Goal: Task Accomplishment & Management: Use online tool/utility

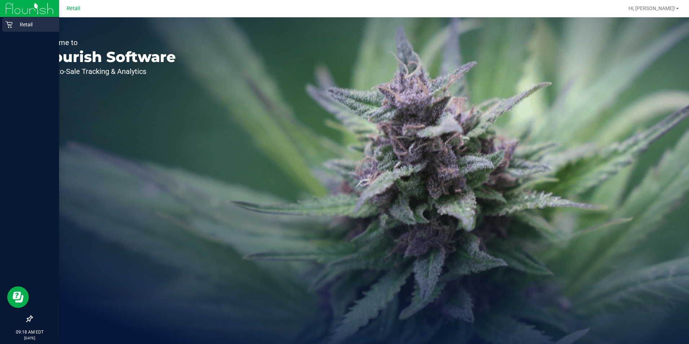
drag, startPoint x: 0, startPoint y: 0, endPoint x: 9, endPoint y: 24, distance: 25.7
click at [9, 24] on icon at bounding box center [8, 24] width 7 height 7
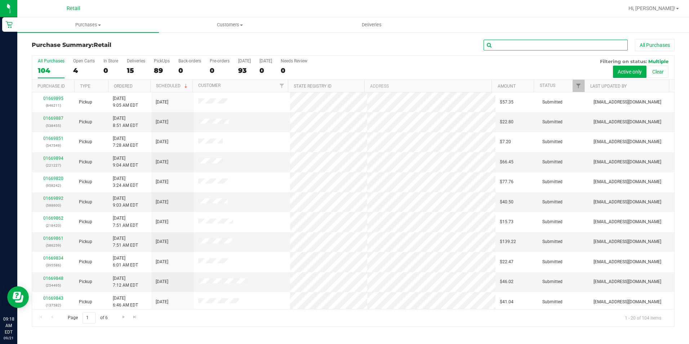
click at [500, 43] on input "text" at bounding box center [556, 45] width 144 height 11
type input "059"
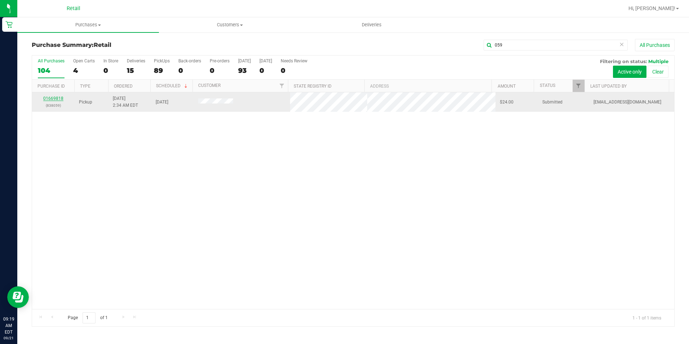
click at [58, 98] on link "01669818" at bounding box center [53, 98] width 20 height 5
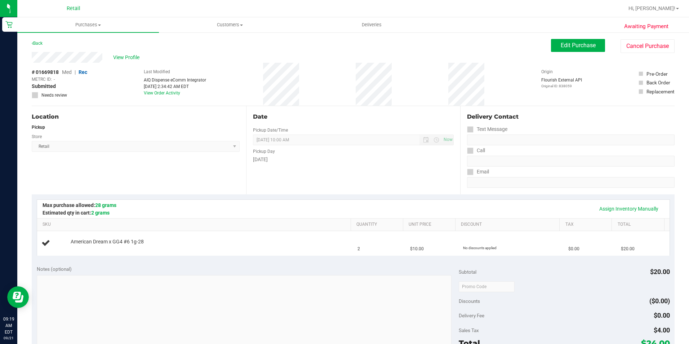
click at [115, 80] on div "# 01669818 Med | Rec METRC ID: - Submitted Needs review Last Modified AIQ Dispe…" at bounding box center [353, 84] width 643 height 43
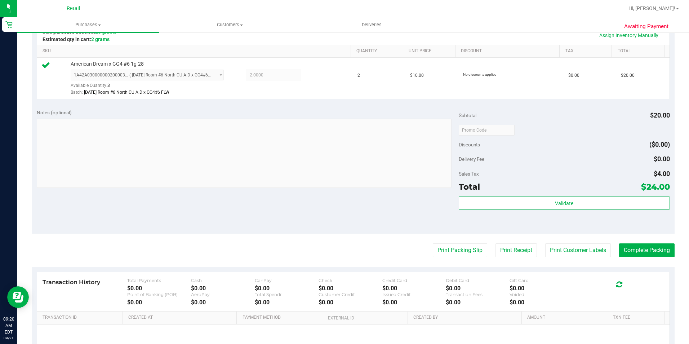
scroll to position [210, 0]
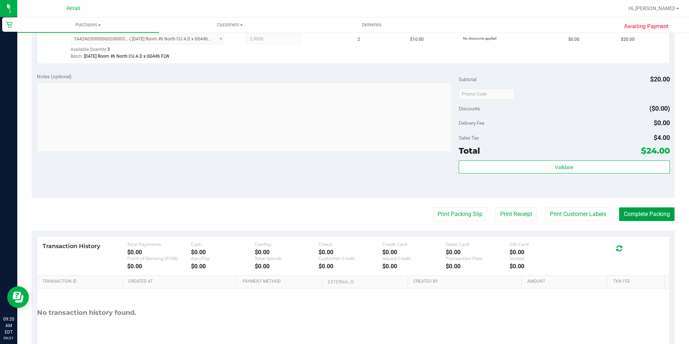
click at [632, 221] on button "Complete Packing" at bounding box center [648, 214] width 56 height 14
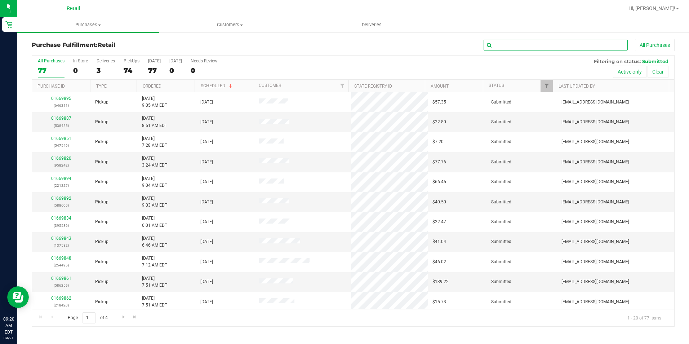
click at [568, 43] on input "text" at bounding box center [556, 45] width 144 height 11
type input "384"
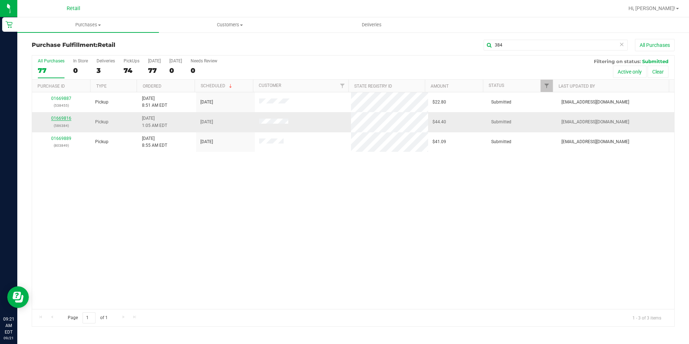
click at [56, 117] on link "01669816" at bounding box center [61, 118] width 20 height 5
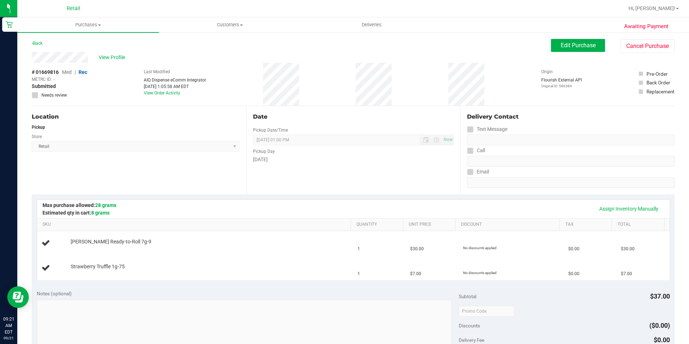
click at [224, 48] on div "Back Edit Purchase Cancel Purchase" at bounding box center [353, 45] width 643 height 13
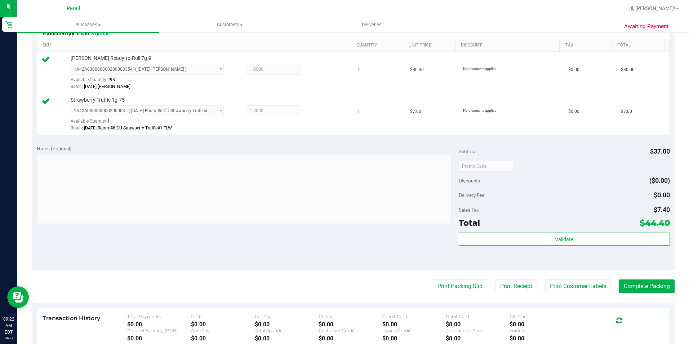
scroll to position [180, 0]
click at [634, 287] on button "Complete Packing" at bounding box center [648, 285] width 56 height 14
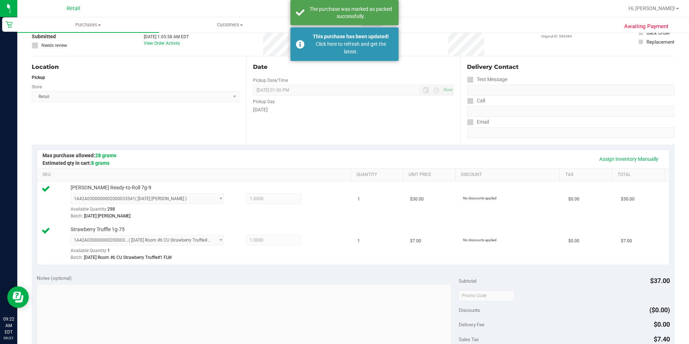
scroll to position [36, 0]
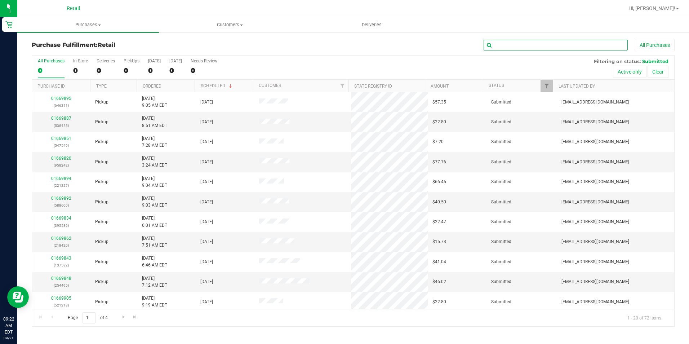
click at [574, 43] on input "text" at bounding box center [556, 45] width 144 height 11
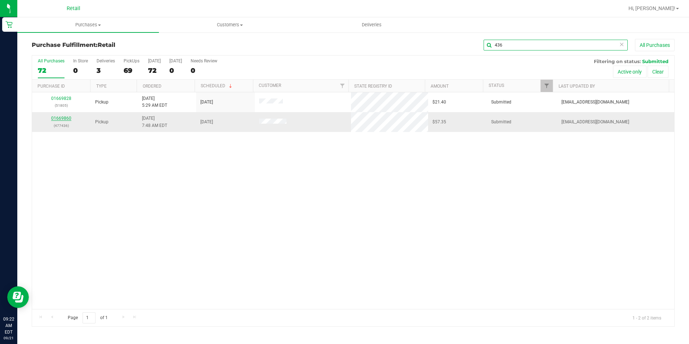
type input "436"
click at [56, 117] on link "01669860" at bounding box center [61, 118] width 20 height 5
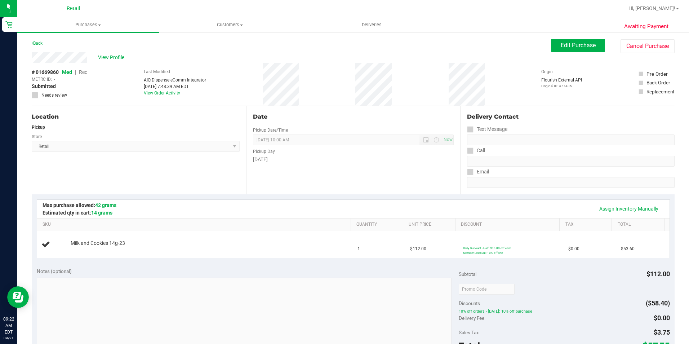
click at [253, 51] on div "Back Edit Purchase Cancel Purchase" at bounding box center [353, 45] width 643 height 13
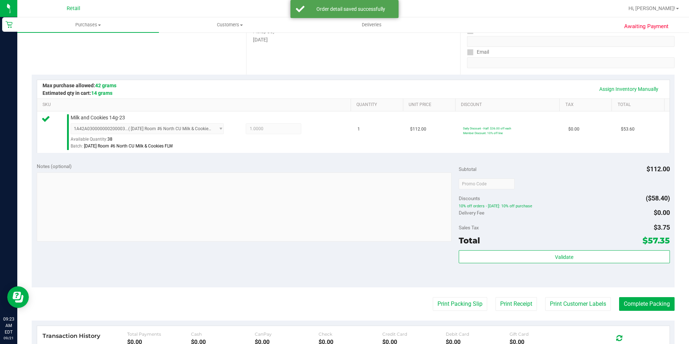
scroll to position [144, 0]
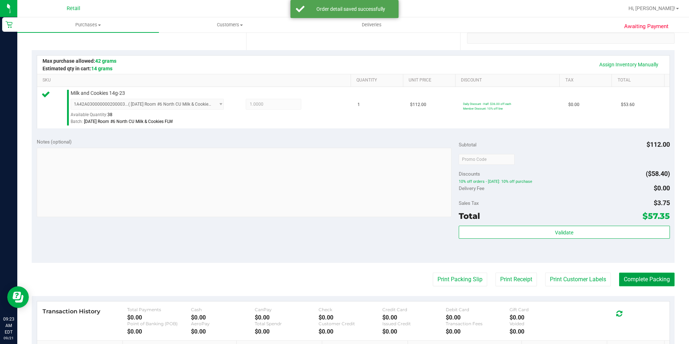
click at [665, 285] on button "Complete Packing" at bounding box center [648, 280] width 56 height 14
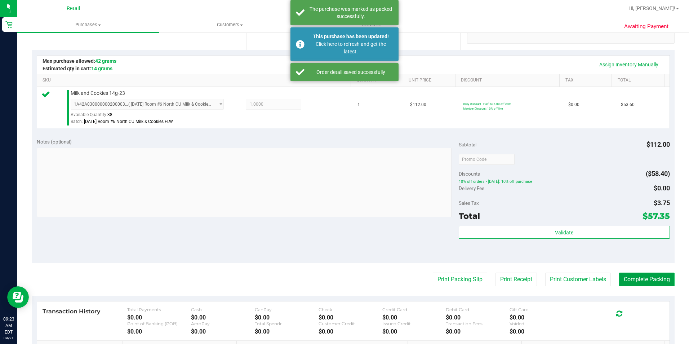
click at [658, 281] on button "Complete Packing" at bounding box center [648, 280] width 56 height 14
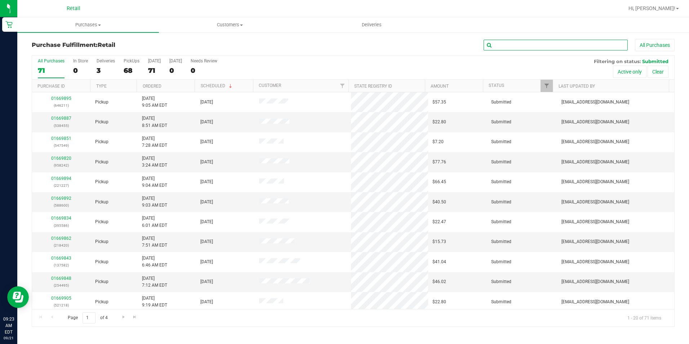
click at [533, 46] on input "text" at bounding box center [556, 45] width 144 height 11
type input "399"
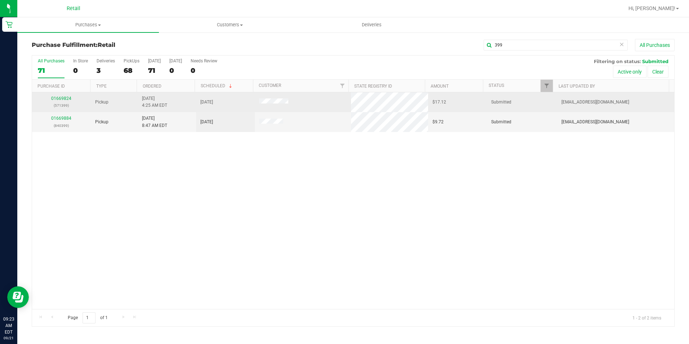
click at [53, 96] on div "01669824 (571399)" at bounding box center [61, 102] width 50 height 14
click at [57, 99] on link "01669824" at bounding box center [61, 98] width 20 height 5
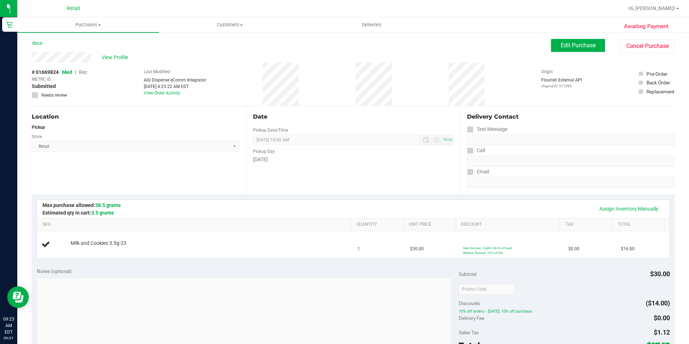
click at [185, 168] on div "Location Pickup Store Retail Select Store Retail" at bounding box center [139, 150] width 215 height 88
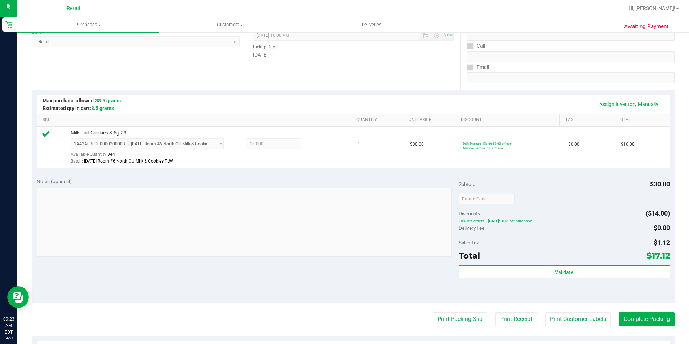
scroll to position [108, 0]
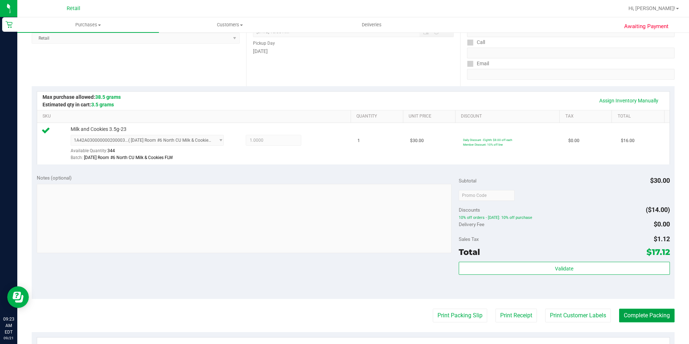
click at [645, 311] on button "Complete Packing" at bounding box center [648, 316] width 56 height 14
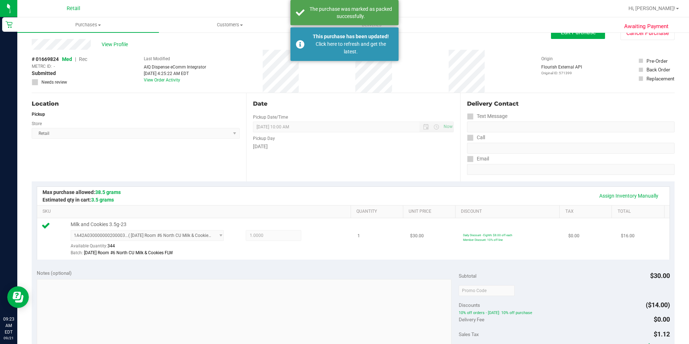
scroll to position [0, 0]
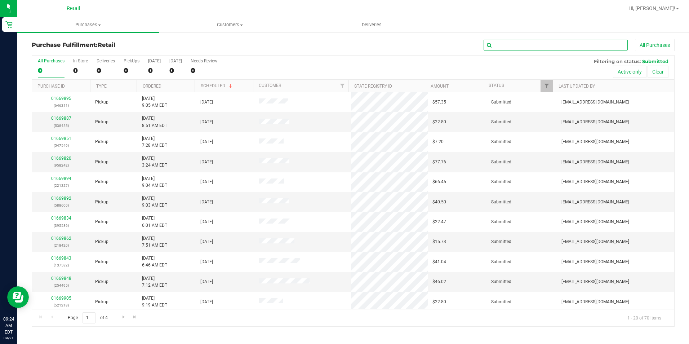
click at [526, 45] on input "text" at bounding box center [556, 45] width 144 height 11
type input "119"
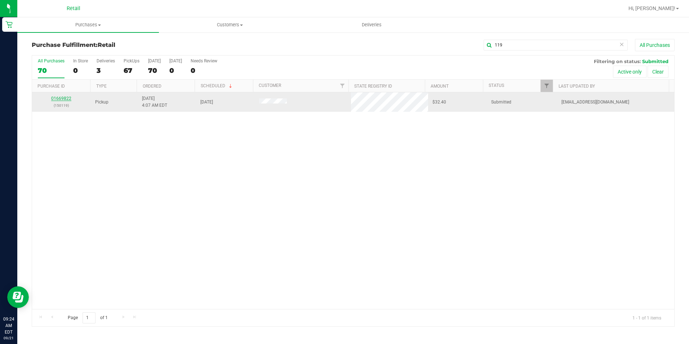
click at [60, 98] on link "01669822" at bounding box center [61, 98] width 20 height 5
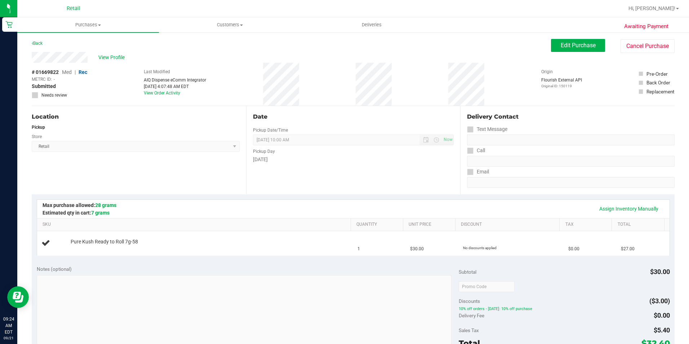
click at [244, 42] on div "Back Edit Purchase Cancel Purchase" at bounding box center [353, 45] width 643 height 13
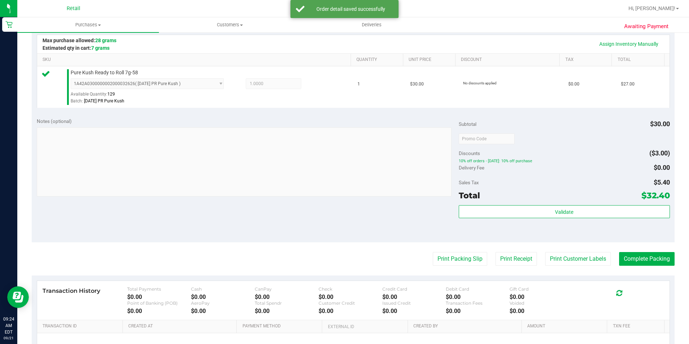
scroll to position [180, 0]
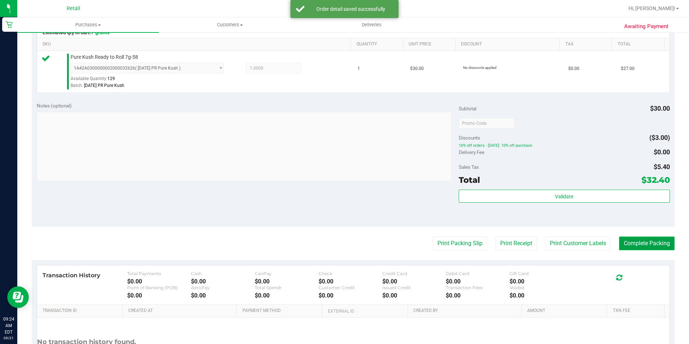
click at [640, 244] on button "Complete Packing" at bounding box center [648, 244] width 56 height 14
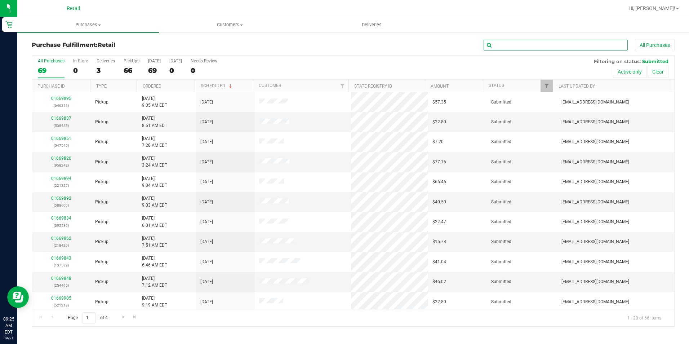
click at [514, 44] on input "text" at bounding box center [556, 45] width 144 height 11
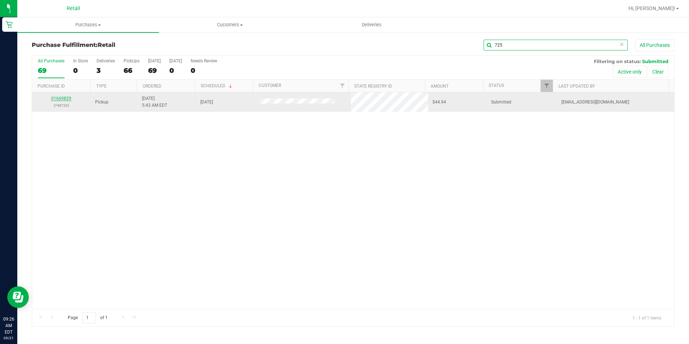
type input "725"
click at [61, 101] on link "01669829" at bounding box center [61, 98] width 20 height 5
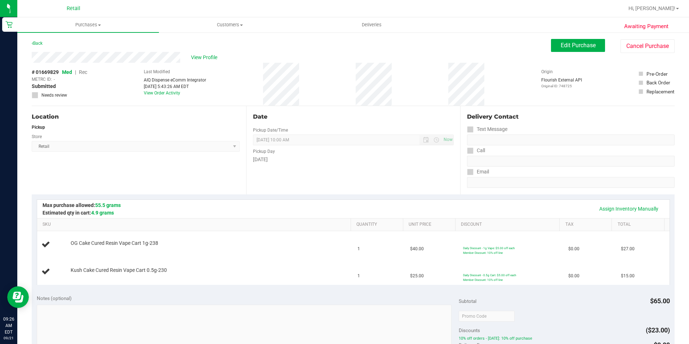
click at [275, 44] on div "Back Edit Purchase Cancel Purchase" at bounding box center [353, 45] width 643 height 13
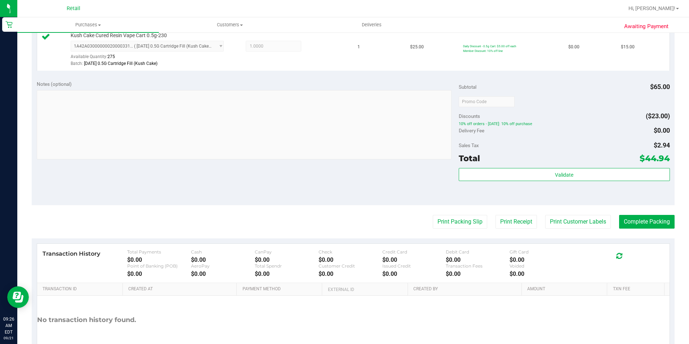
scroll to position [252, 0]
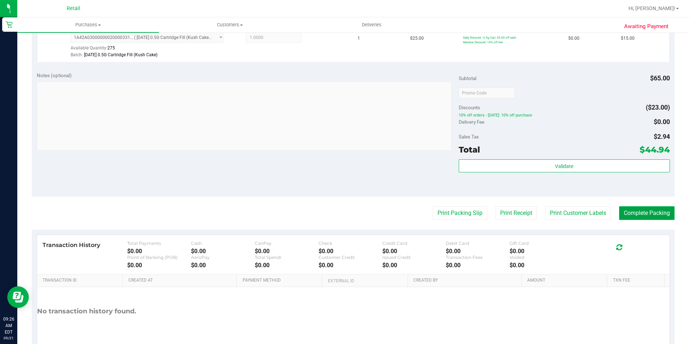
click at [636, 211] on button "Complete Packing" at bounding box center [648, 213] width 56 height 14
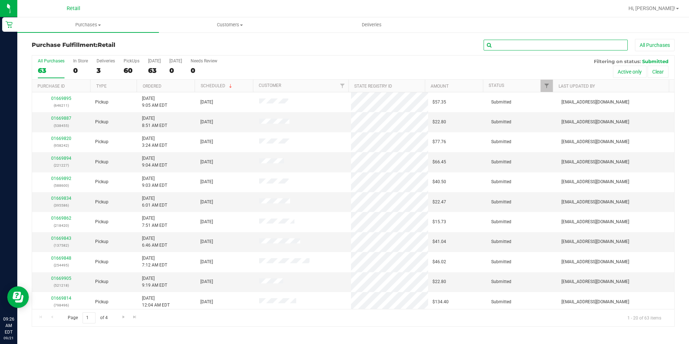
click at [509, 47] on input "text" at bounding box center [556, 45] width 144 height 11
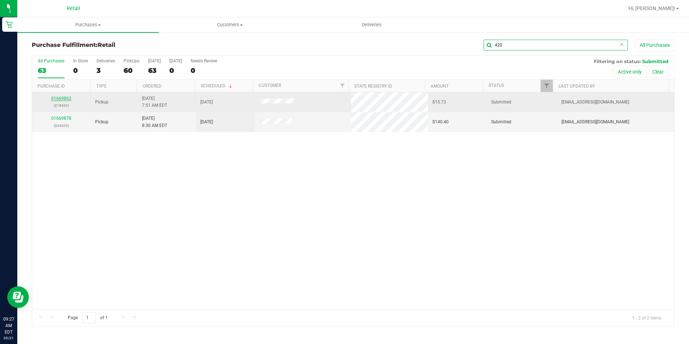
type input "420"
click at [55, 98] on link "01669862" at bounding box center [61, 98] width 20 height 5
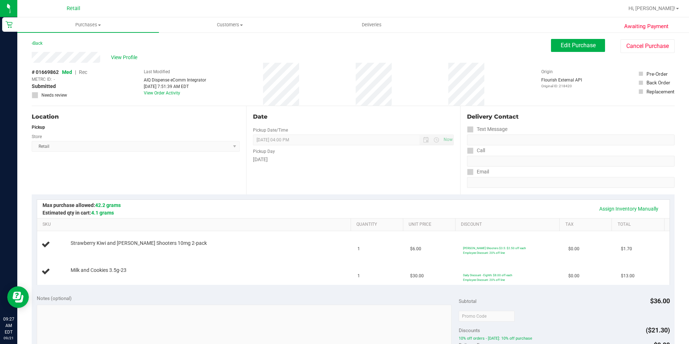
click at [208, 52] on div "Back Edit Purchase Cancel Purchase" at bounding box center [353, 45] width 643 height 13
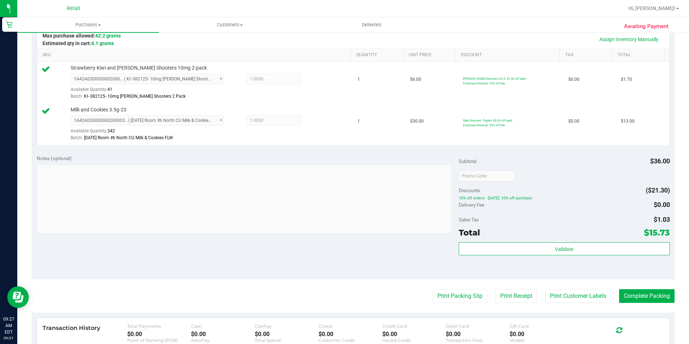
scroll to position [180, 0]
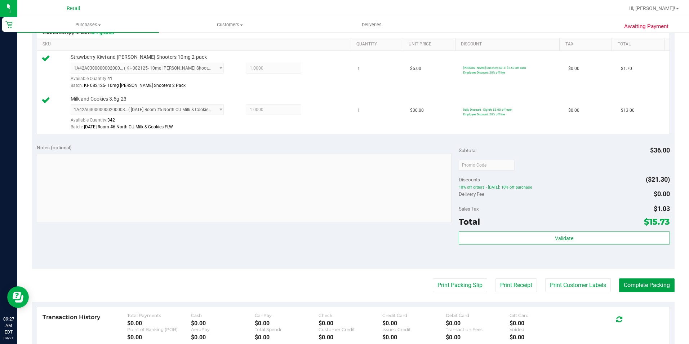
click at [623, 283] on button "Complete Packing" at bounding box center [648, 285] width 56 height 14
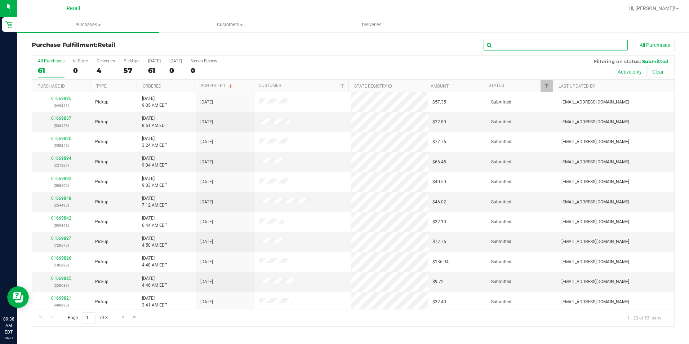
click at [585, 40] on input "text" at bounding box center [556, 45] width 144 height 11
click at [96, 22] on span "Purchases" at bounding box center [88, 25] width 142 height 6
click at [54, 58] on span "All purchases" at bounding box center [42, 61] width 51 height 6
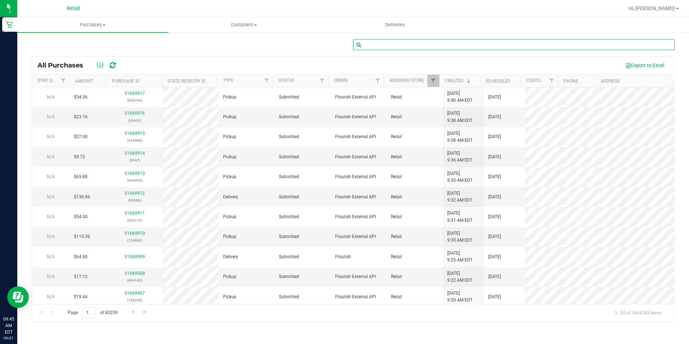
click at [536, 46] on input "text" at bounding box center [514, 44] width 322 height 11
type input "333"
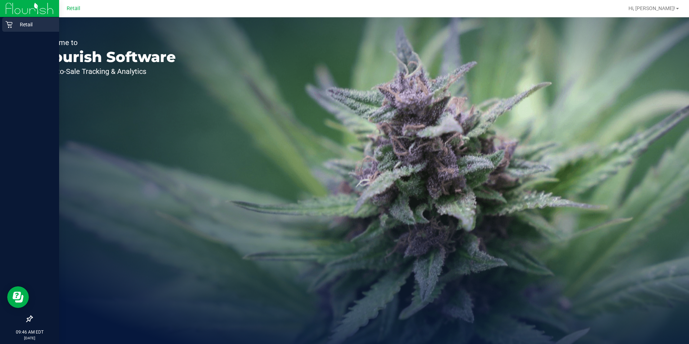
click at [13, 22] on p "Retail" at bounding box center [34, 24] width 43 height 9
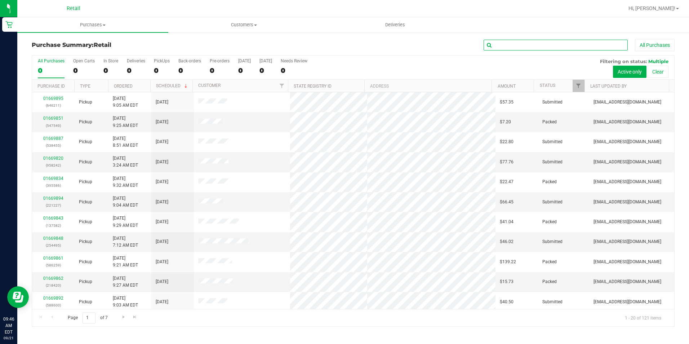
click at [519, 42] on input "text" at bounding box center [556, 45] width 144 height 11
type input "333"
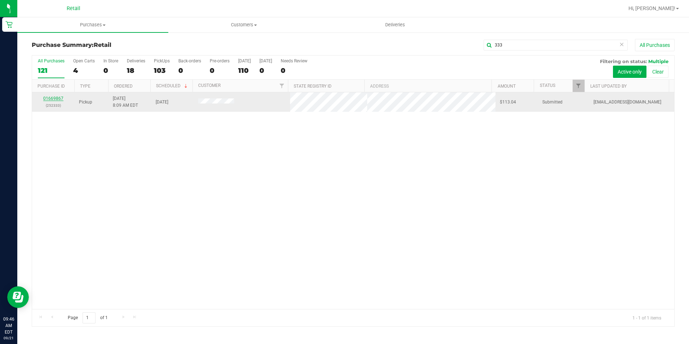
click at [45, 100] on link "01669867" at bounding box center [53, 98] width 20 height 5
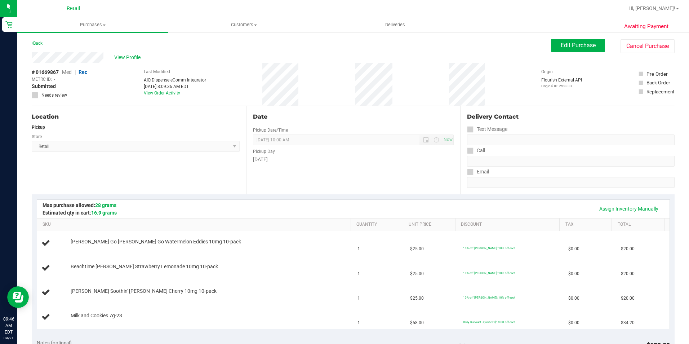
click at [279, 49] on div "Back Edit Purchase Cancel Purchase" at bounding box center [353, 45] width 643 height 13
click at [323, 43] on div "Back Edit Purchase Cancel Purchase" at bounding box center [353, 45] width 643 height 13
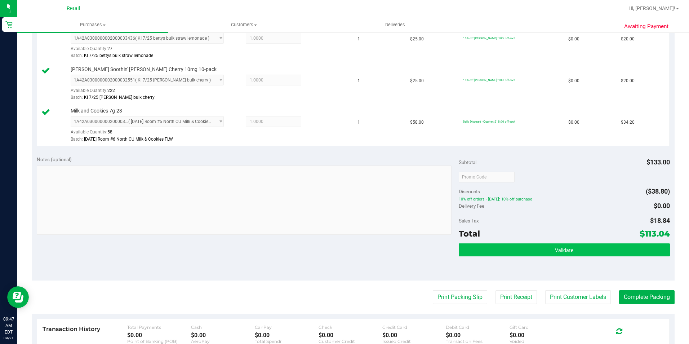
scroll to position [252, 0]
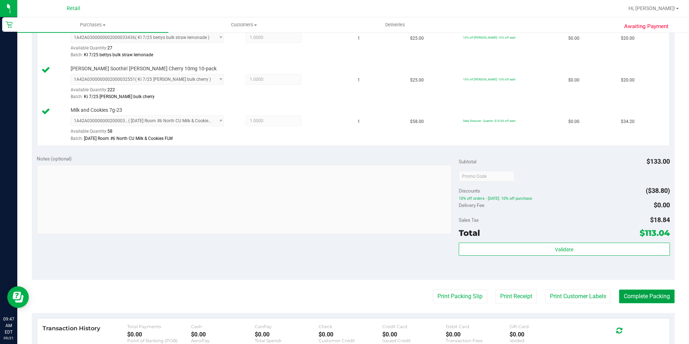
click at [642, 300] on button "Complete Packing" at bounding box center [648, 297] width 56 height 14
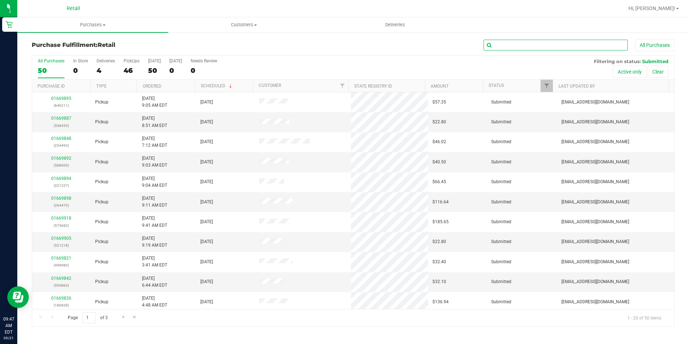
click at [591, 40] on input "text" at bounding box center [556, 45] width 144 height 11
type input "495"
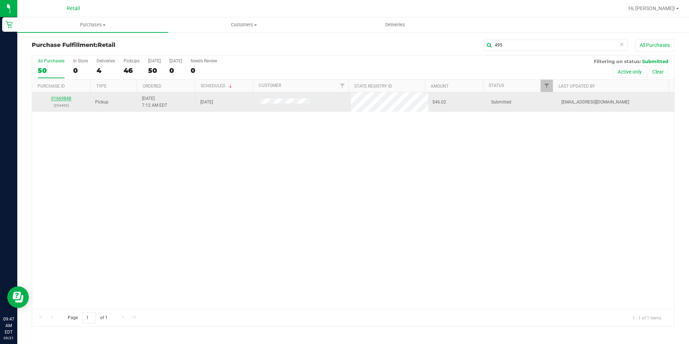
click at [61, 98] on link "01669848" at bounding box center [61, 98] width 20 height 5
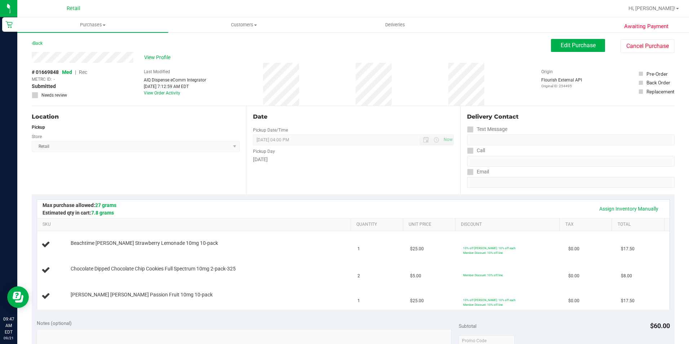
click at [207, 44] on div "Back Edit Purchase Cancel Purchase" at bounding box center [353, 45] width 643 height 13
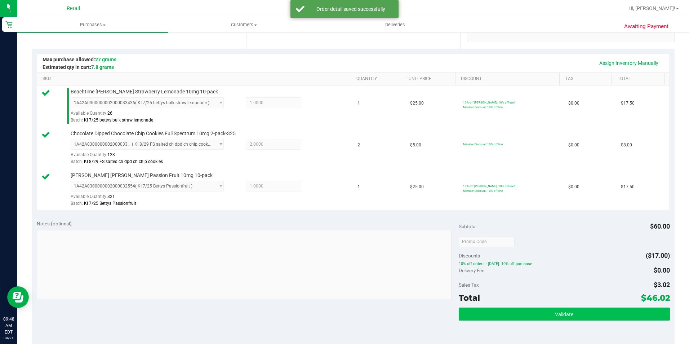
scroll to position [216, 0]
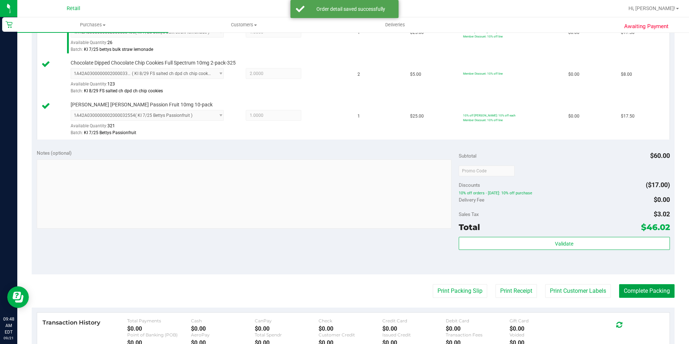
click at [639, 289] on button "Complete Packing" at bounding box center [648, 291] width 56 height 14
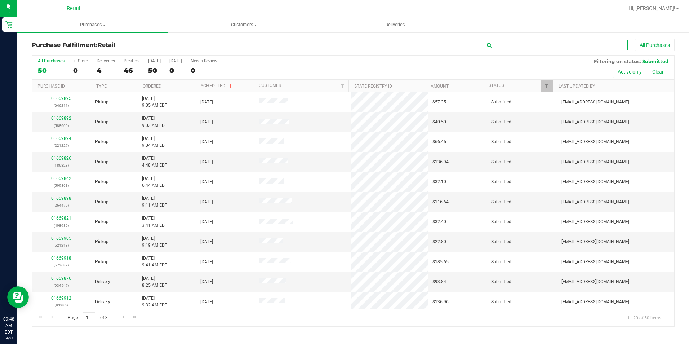
click at [514, 47] on input "text" at bounding box center [556, 45] width 144 height 11
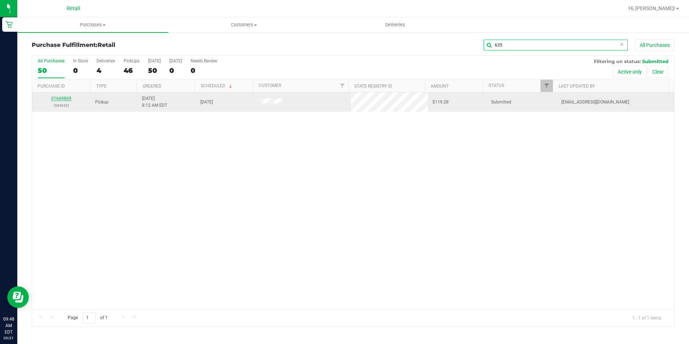
type input "635"
click at [60, 98] on link "01669869" at bounding box center [61, 98] width 20 height 5
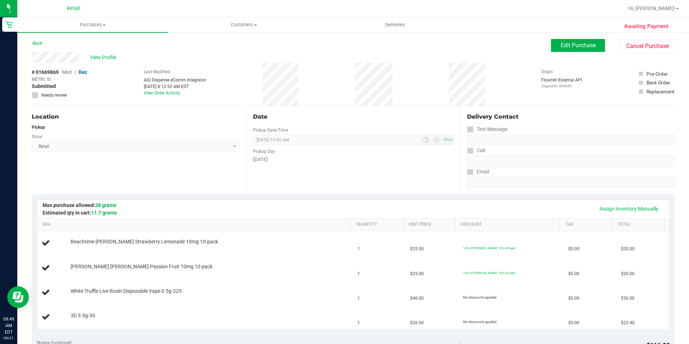
click at [123, 43] on div "Back Edit Purchase Cancel Purchase" at bounding box center [353, 45] width 643 height 13
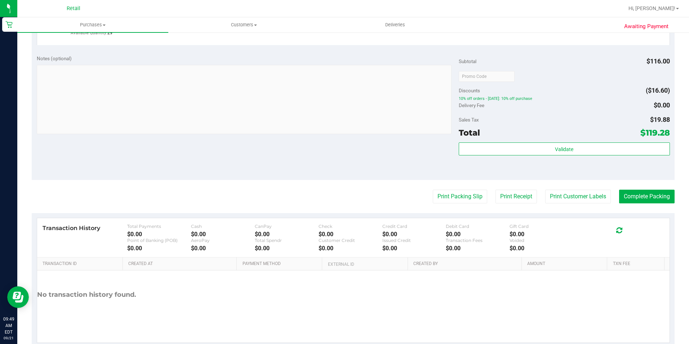
scroll to position [361, 0]
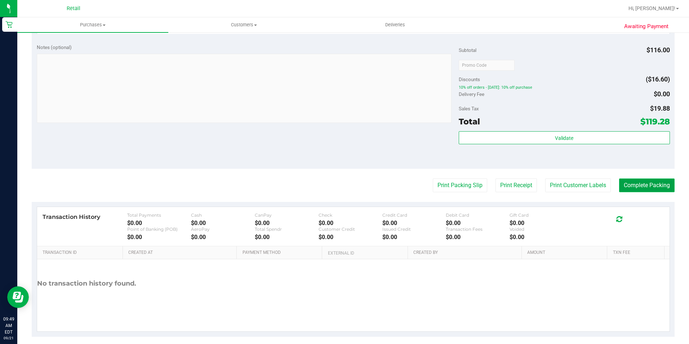
click at [639, 185] on button "Complete Packing" at bounding box center [648, 186] width 56 height 14
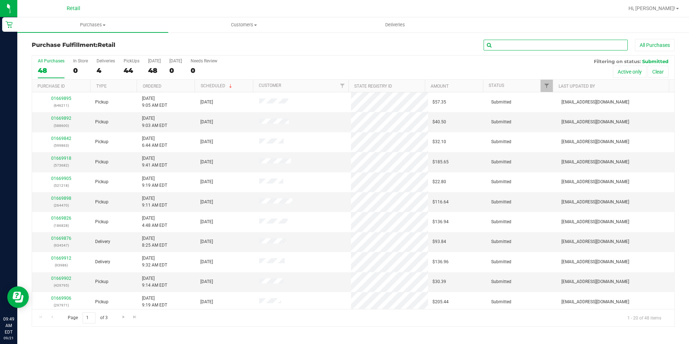
click at [552, 48] on input "text" at bounding box center [556, 45] width 144 height 11
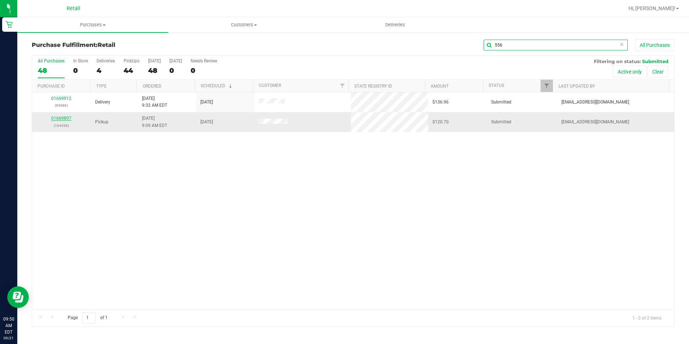
type input "556"
click at [58, 120] on link "01669897" at bounding box center [61, 118] width 20 height 5
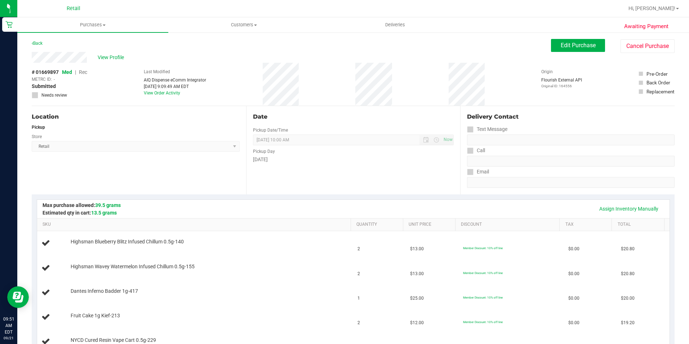
click at [174, 43] on div "Back Edit Purchase Cancel Purchase" at bounding box center [353, 45] width 643 height 13
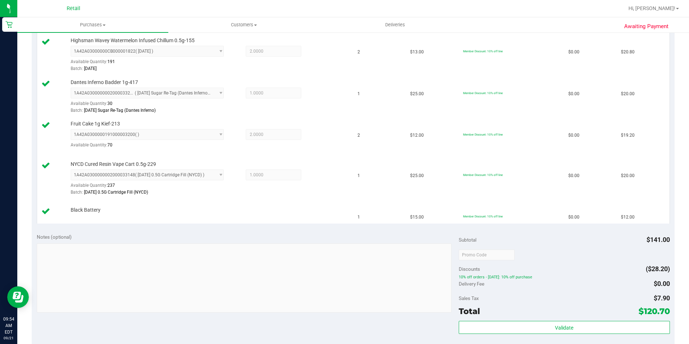
scroll to position [252, 0]
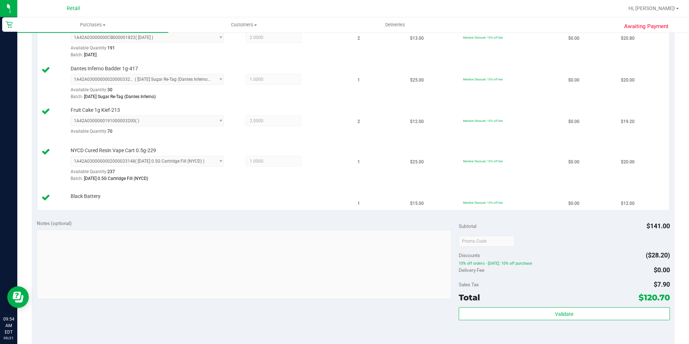
click at [260, 316] on div "Notes (optional) Subtotal $141.00 Discounts ($28.20) 10% off orders - Sunday: 1…" at bounding box center [353, 280] width 643 height 130
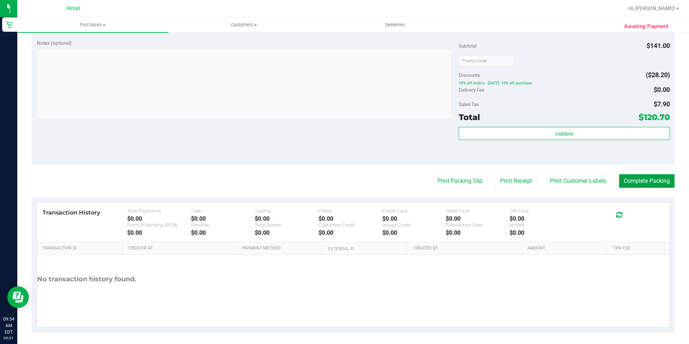
click at [623, 180] on button "Complete Packing" at bounding box center [648, 181] width 56 height 14
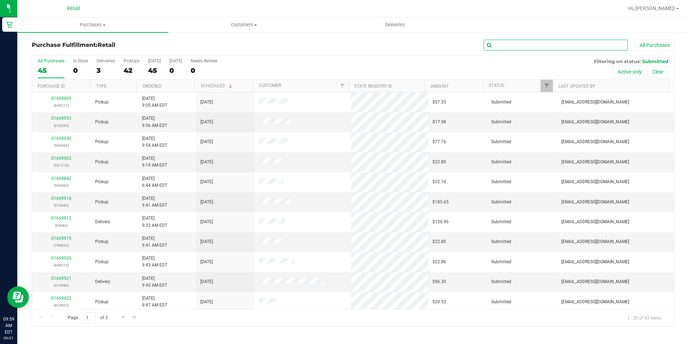
click at [516, 44] on input "text" at bounding box center [556, 45] width 144 height 11
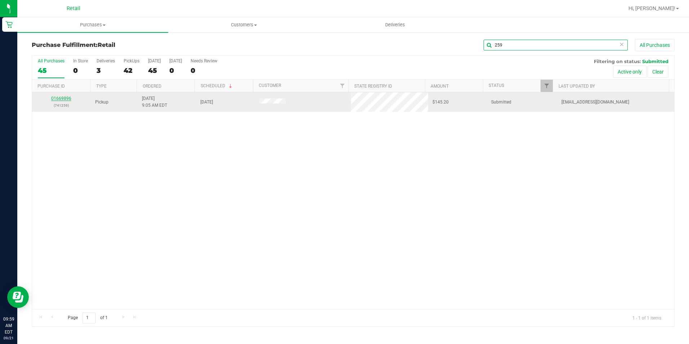
type input "259"
click at [62, 100] on link "01669896" at bounding box center [61, 98] width 20 height 5
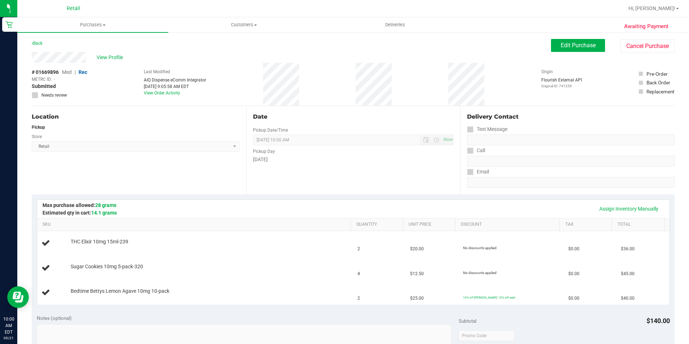
click at [279, 45] on div "Back Edit Purchase Cancel Purchase" at bounding box center [353, 45] width 643 height 13
click at [288, 60] on div "View Profile" at bounding box center [292, 57] width 520 height 11
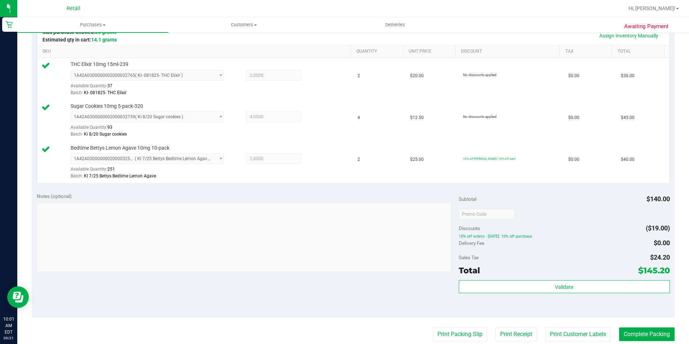
scroll to position [216, 0]
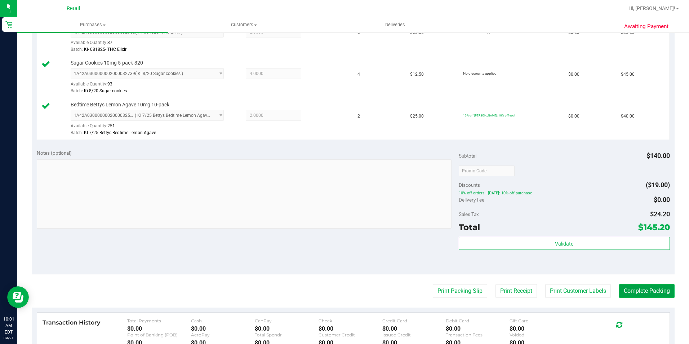
click at [640, 291] on button "Complete Packing" at bounding box center [648, 291] width 56 height 14
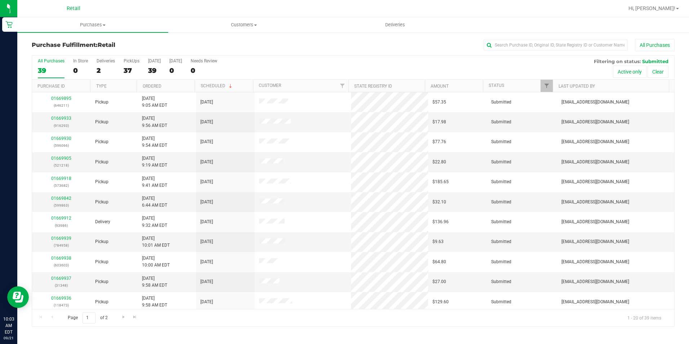
click at [27, 96] on div "All Purchases 39 In Store 0 Deliveries 2 PickUps 37 Today 39 Tomorrow 0 Needs R…" at bounding box center [353, 191] width 654 height 272
click at [508, 44] on input "text" at bounding box center [556, 45] width 144 height 11
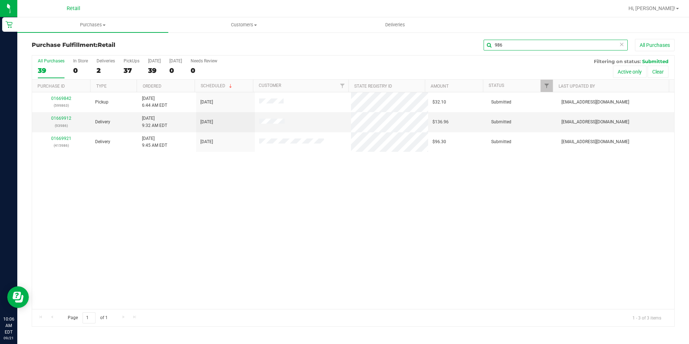
type input "986"
click at [69, 116] on link "01669912" at bounding box center [61, 118] width 20 height 5
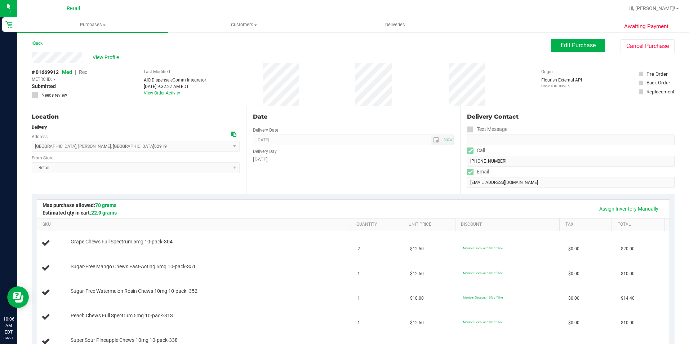
click at [261, 42] on div "Back Edit Purchase Cancel Purchase" at bounding box center [353, 45] width 643 height 13
click at [288, 42] on div "Back Edit Purchase Cancel Purchase" at bounding box center [353, 45] width 643 height 13
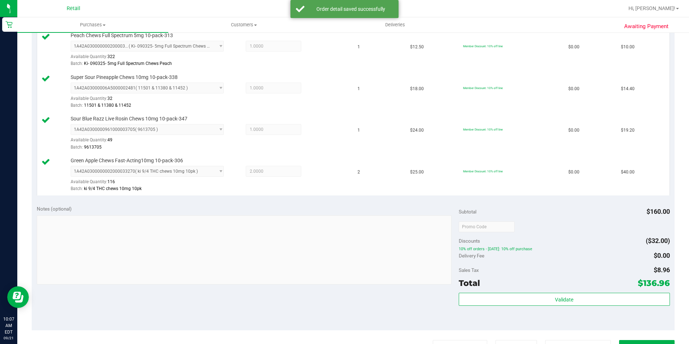
scroll to position [361, 0]
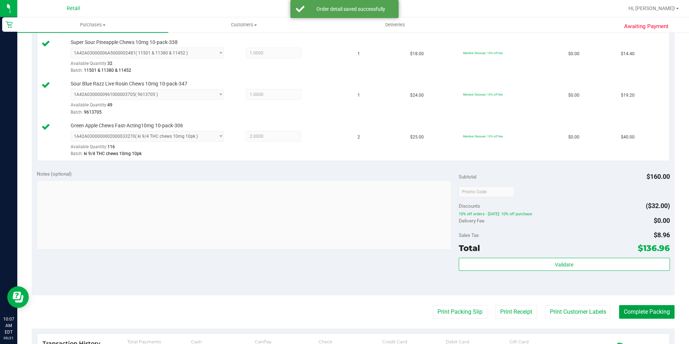
click at [647, 309] on button "Complete Packing" at bounding box center [648, 312] width 56 height 14
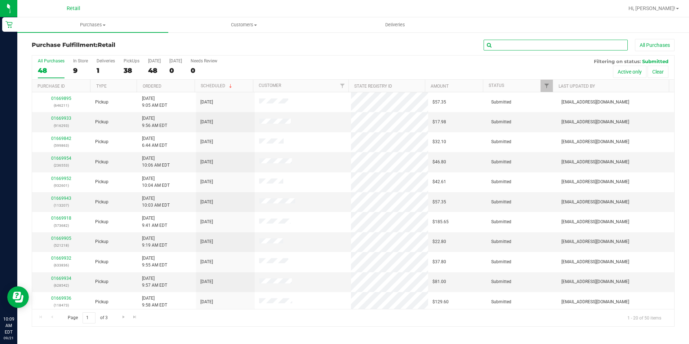
click at [529, 43] on input "text" at bounding box center [556, 45] width 144 height 11
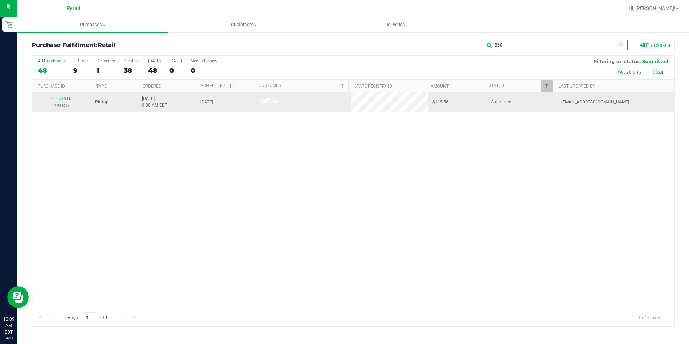
type input "860"
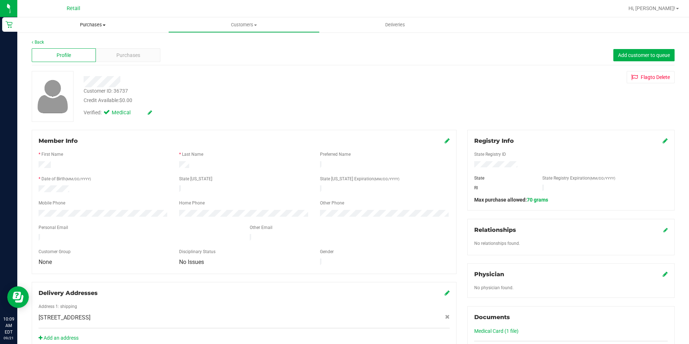
click at [95, 25] on span "Purchases" at bounding box center [92, 25] width 151 height 6
click at [53, 54] on span "Fulfillment" at bounding box center [39, 52] width 45 height 6
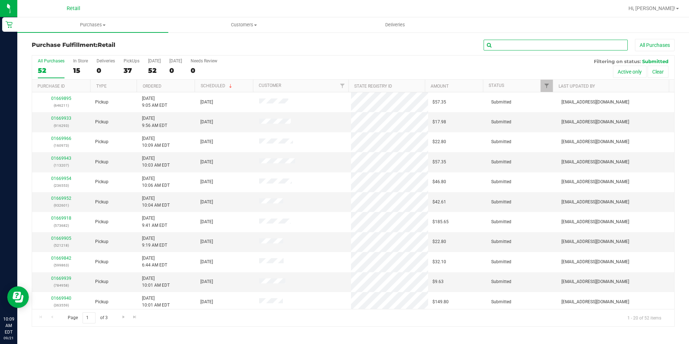
click at [579, 45] on input "text" at bounding box center [556, 45] width 144 height 11
type input "860"
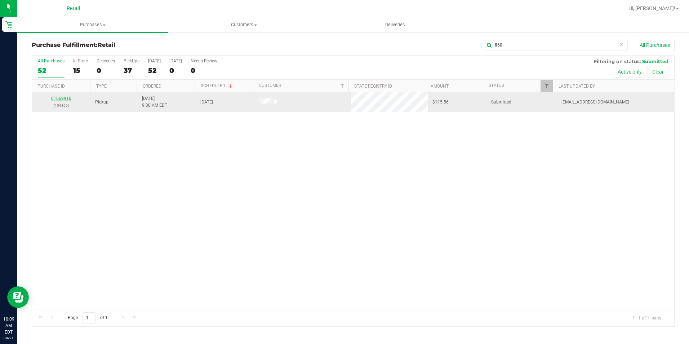
click at [65, 98] on link "01669910" at bounding box center [61, 98] width 20 height 5
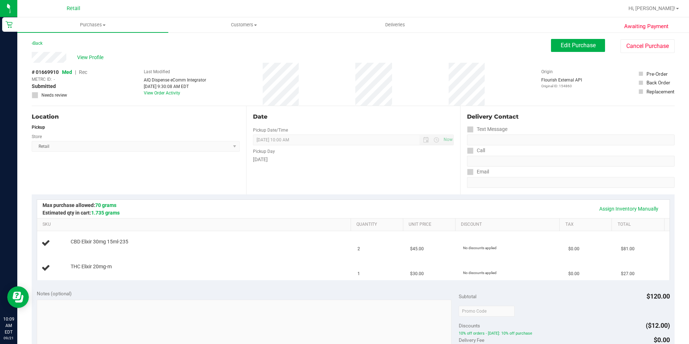
click at [121, 122] on div "Location Pickup Store Retail Select Store Retail" at bounding box center [139, 150] width 215 height 88
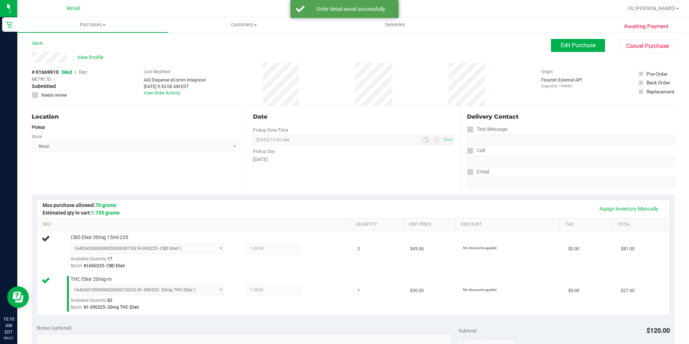
click at [241, 45] on div "Back Edit Purchase Cancel Purchase" at bounding box center [353, 45] width 643 height 13
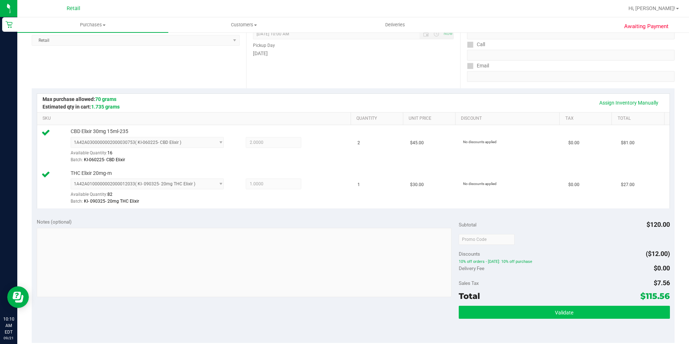
scroll to position [144, 0]
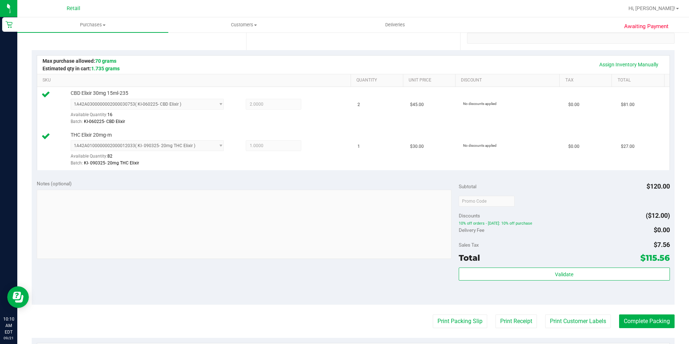
click at [646, 313] on purchase-details "Back Edit Purchase Cancel Purchase View Profile # 01669910 Med | Rec METRC ID: …" at bounding box center [353, 184] width 643 height 578
click at [635, 326] on button "Complete Packing" at bounding box center [648, 321] width 56 height 14
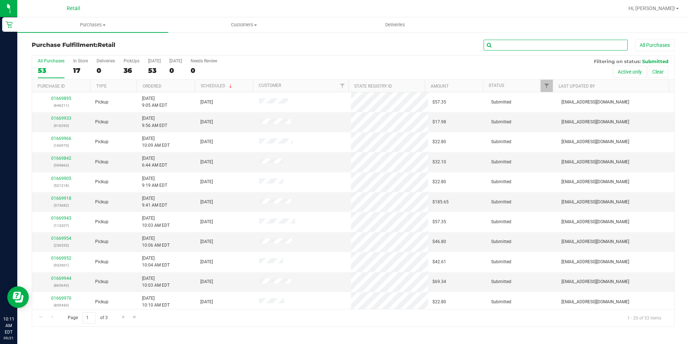
click at [540, 45] on input "text" at bounding box center [556, 45] width 144 height 11
type input "971"
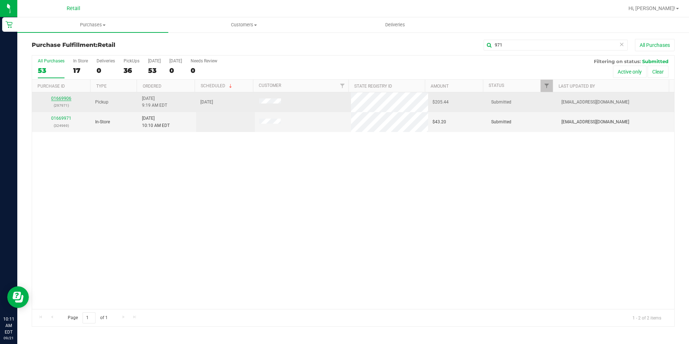
click at [65, 97] on link "01669906" at bounding box center [61, 98] width 20 height 5
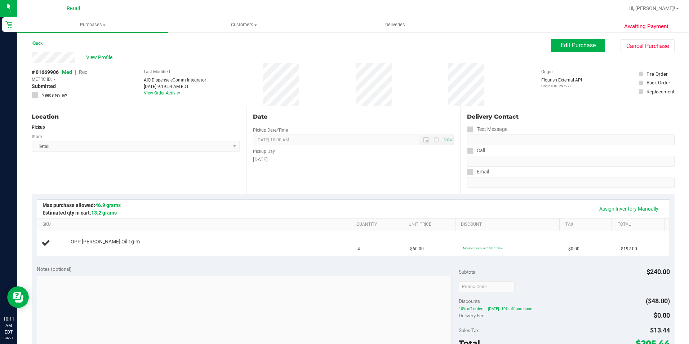
click at [219, 177] on div "Location Pickup Store Retail Select Store Retail" at bounding box center [139, 150] width 215 height 88
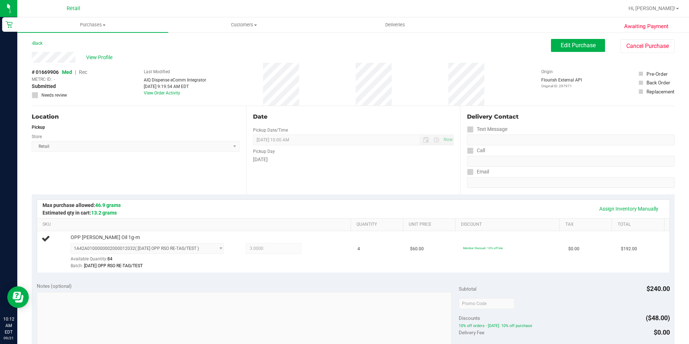
click at [331, 65] on div "# 01669906 Med | Rec METRC ID: - Submitted Needs review Last Modified AIQ Dispe…" at bounding box center [353, 84] width 643 height 43
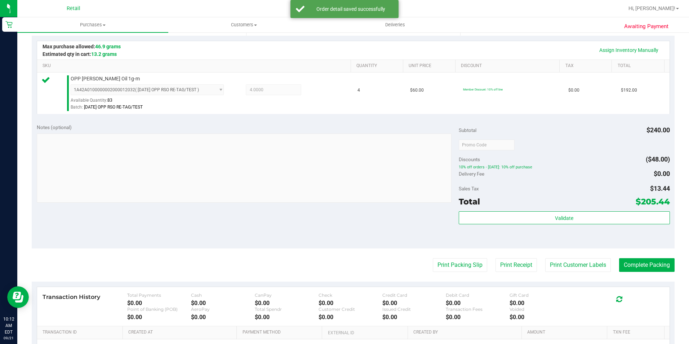
scroll to position [180, 0]
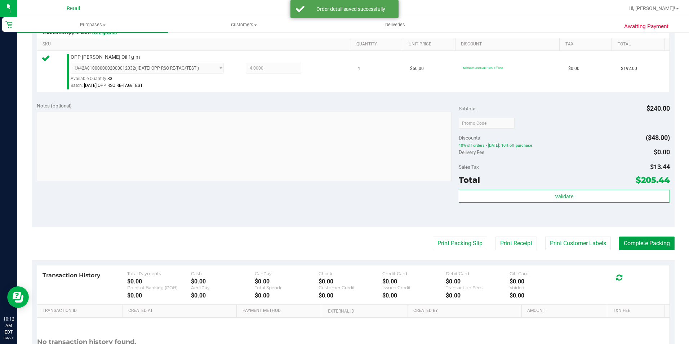
click at [626, 239] on button "Complete Packing" at bounding box center [648, 244] width 56 height 14
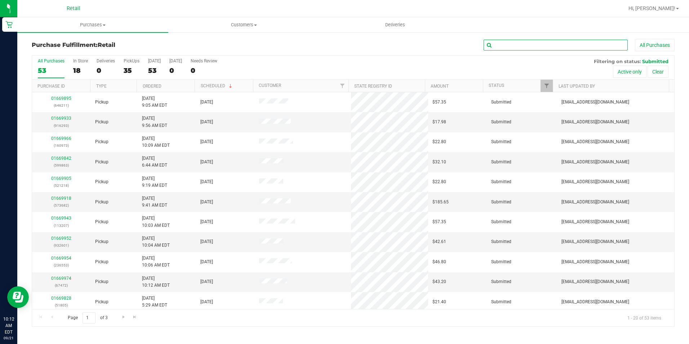
click at [558, 41] on input "text" at bounding box center [556, 45] width 144 height 11
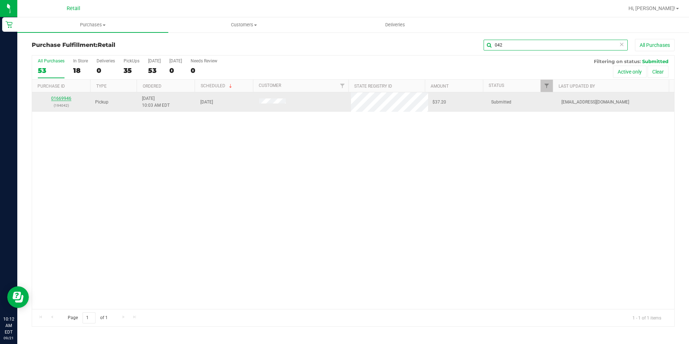
type input "042"
click at [66, 97] on link "01669946" at bounding box center [61, 98] width 20 height 5
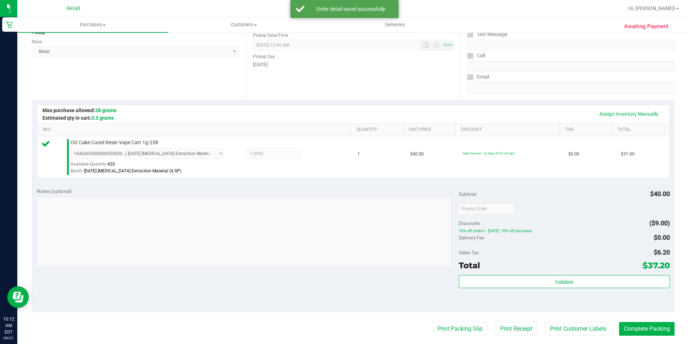
scroll to position [108, 0]
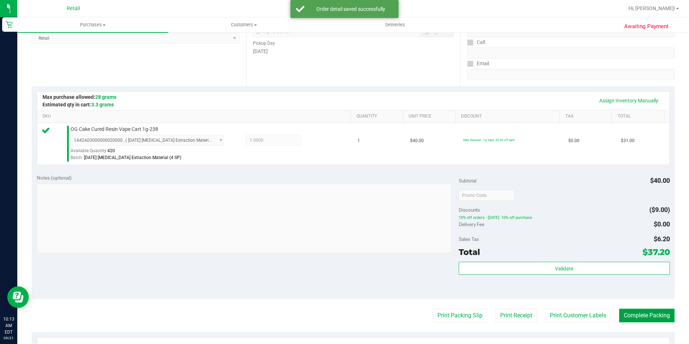
click at [637, 312] on button "Complete Packing" at bounding box center [648, 316] width 56 height 14
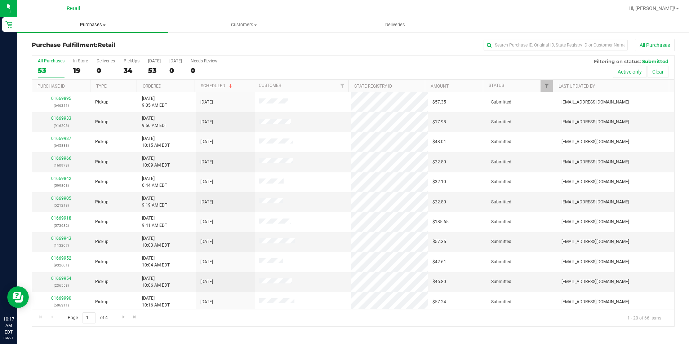
click at [89, 24] on span "Purchases" at bounding box center [92, 25] width 151 height 6
click at [515, 47] on input "text" at bounding box center [556, 45] width 144 height 11
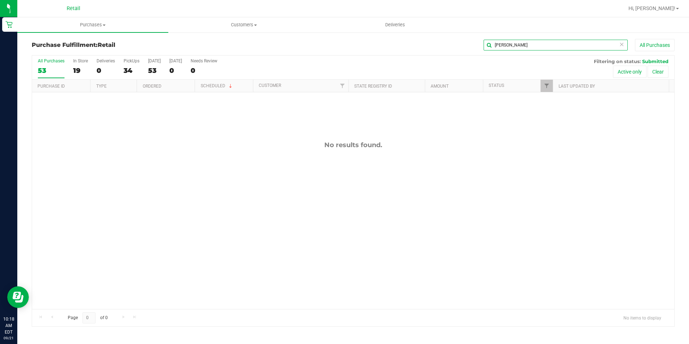
type input "joan"
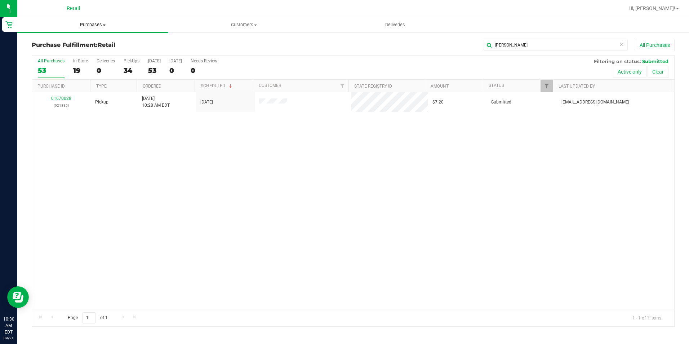
click at [83, 23] on span "Purchases" at bounding box center [92, 25] width 151 height 6
click at [105, 28] on span "Purchases" at bounding box center [92, 25] width 151 height 6
click at [103, 26] on span "Purchases" at bounding box center [92, 25] width 151 height 6
click at [55, 59] on span "All purchases" at bounding box center [42, 61] width 51 height 6
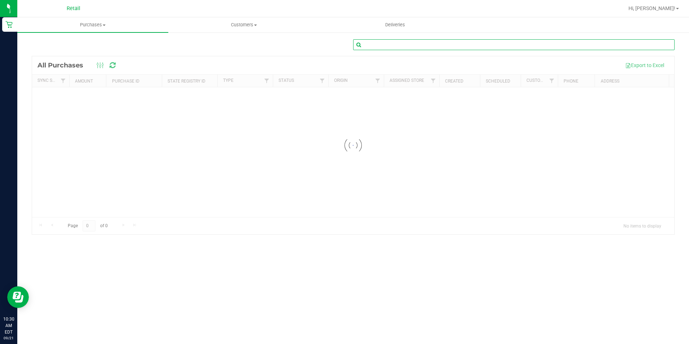
click at [400, 44] on input "text" at bounding box center [514, 44] width 322 height 11
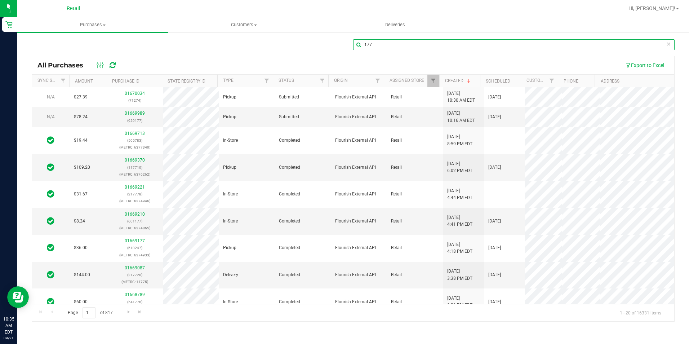
type input "177"
click at [497, 38] on div "177 All Purchases Export to Excel Sync Status Amount Purchase ID State Registry…" at bounding box center [353, 180] width 672 height 297
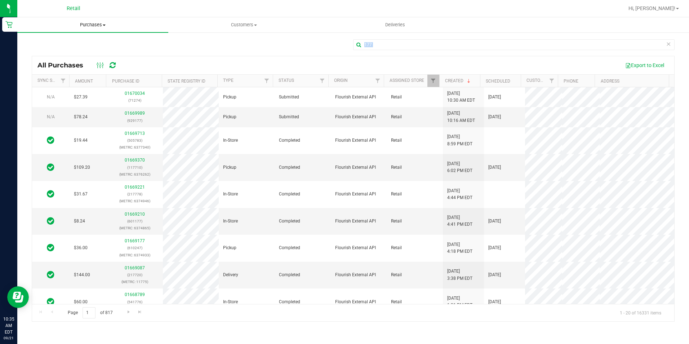
click at [100, 32] on uib-tab-heading "Purchases Summary of purchases Fulfillment All purchases" at bounding box center [92, 24] width 151 height 15
click at [54, 49] on span "Fulfillment" at bounding box center [39, 52] width 45 height 6
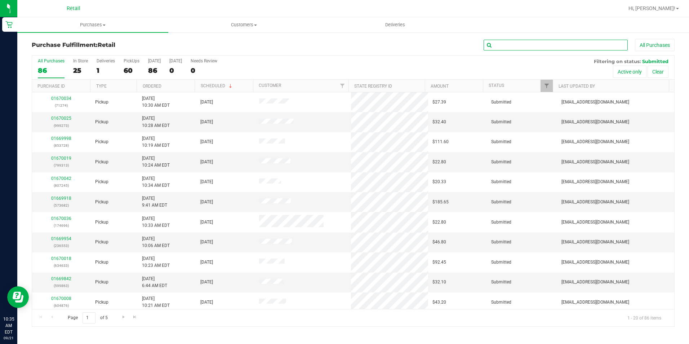
drag, startPoint x: 593, startPoint y: 47, endPoint x: 587, endPoint y: 52, distance: 7.4
click at [593, 47] on input "text" at bounding box center [556, 45] width 144 height 11
type input "580"
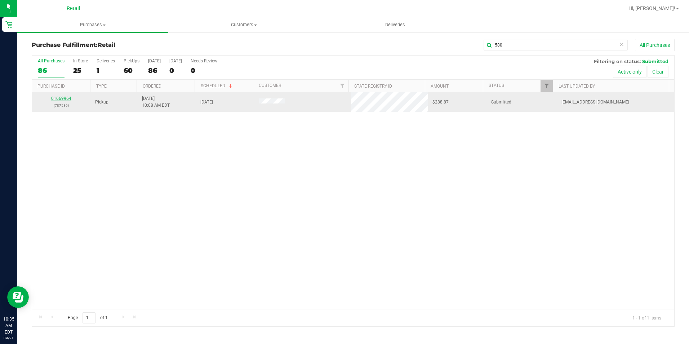
click at [70, 98] on link "01669964" at bounding box center [61, 98] width 20 height 5
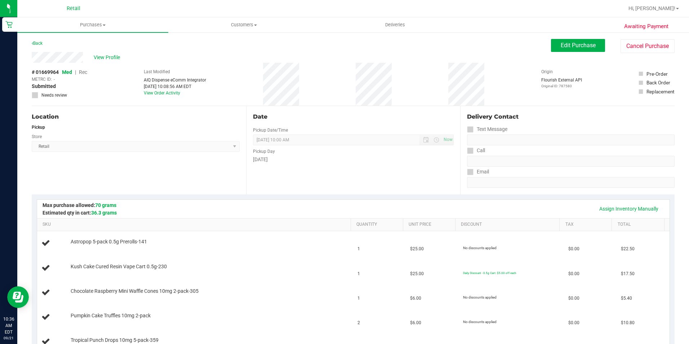
click at [230, 43] on div "Back Edit Purchase Cancel Purchase" at bounding box center [353, 45] width 643 height 13
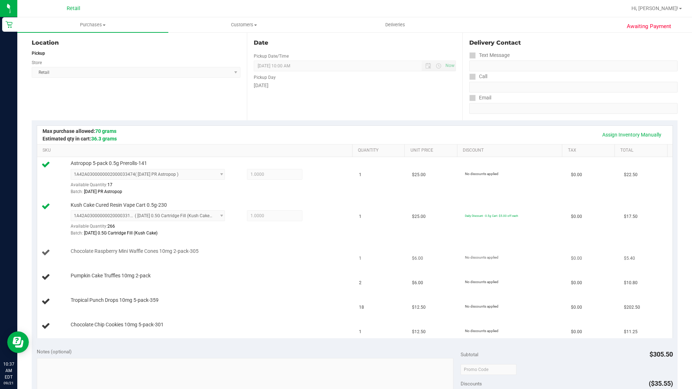
scroll to position [36, 0]
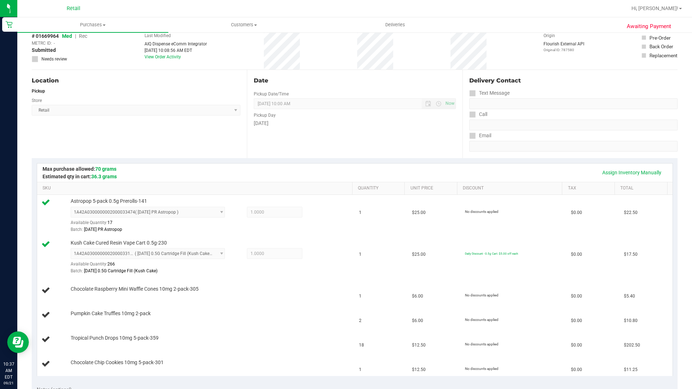
click at [291, 177] on div "Assign Inventory Manually" at bounding box center [355, 173] width 623 height 12
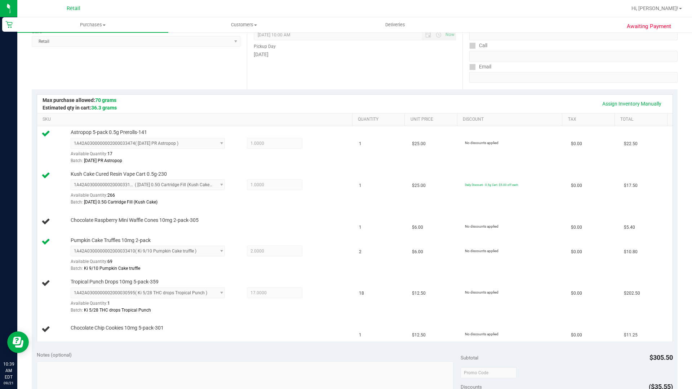
scroll to position [108, 0]
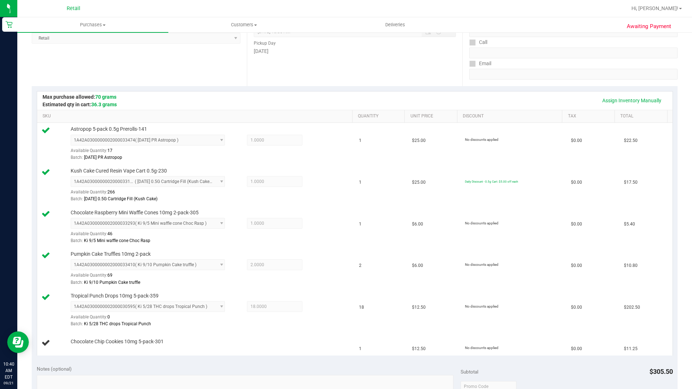
click at [225, 344] on div "Assign Inventory Manually SKU Quantity Unit Price Discount Tax Total Astropop 5…" at bounding box center [355, 223] width 646 height 274
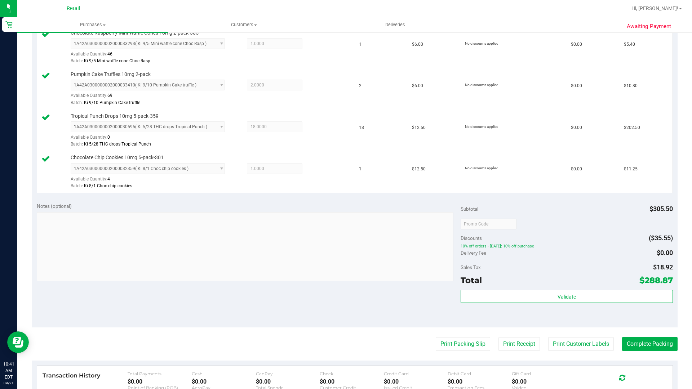
scroll to position [288, 0]
click at [623, 344] on button "Complete Packing" at bounding box center [650, 344] width 56 height 14
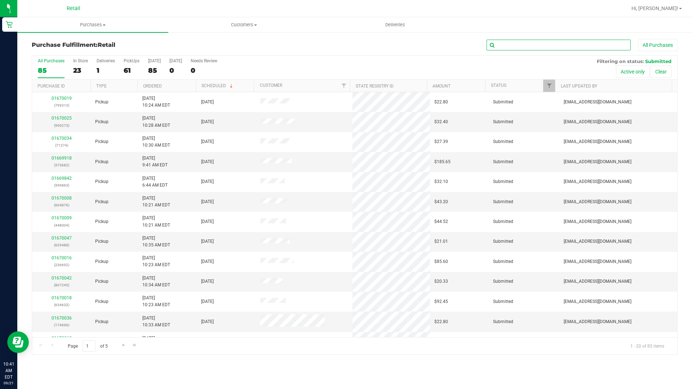
click at [530, 50] on input "text" at bounding box center [559, 45] width 144 height 11
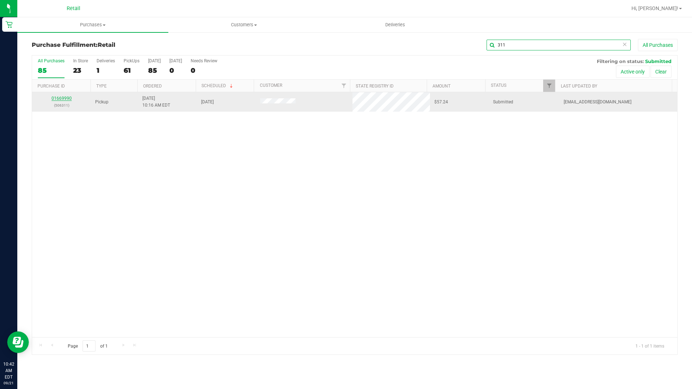
type input "311"
click at [64, 97] on link "01669990" at bounding box center [62, 98] width 20 height 5
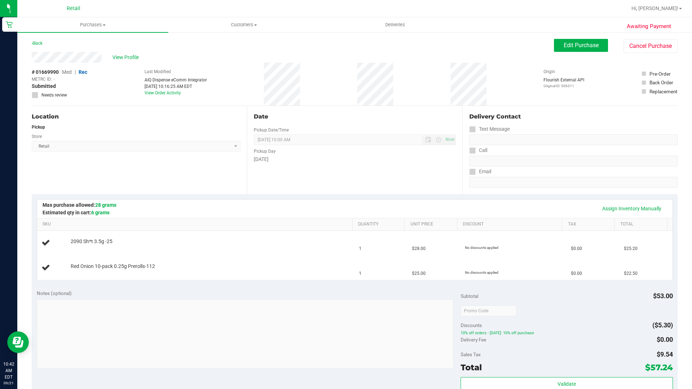
click at [263, 41] on div "Back Edit Purchase Cancel Purchase" at bounding box center [355, 45] width 646 height 13
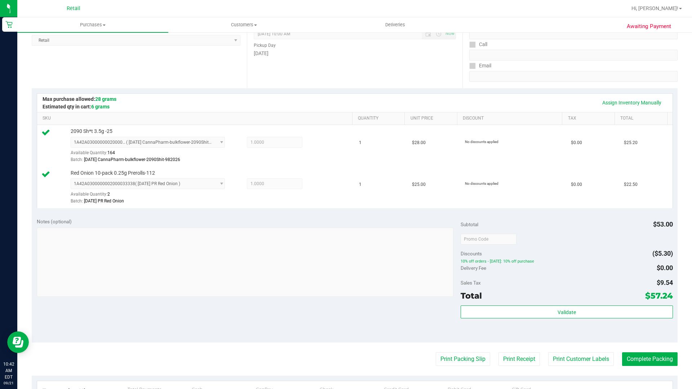
scroll to position [108, 0]
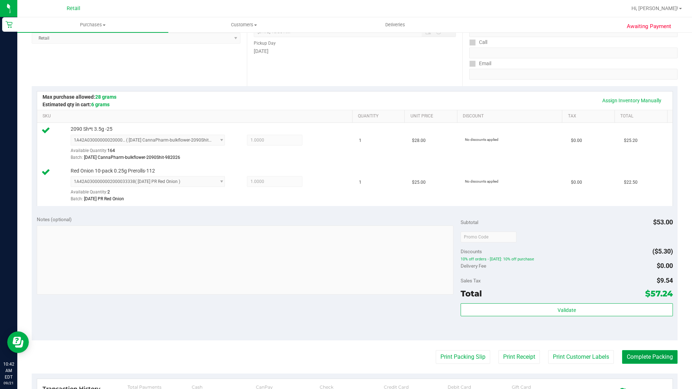
click at [645, 344] on button "Complete Packing" at bounding box center [650, 358] width 56 height 14
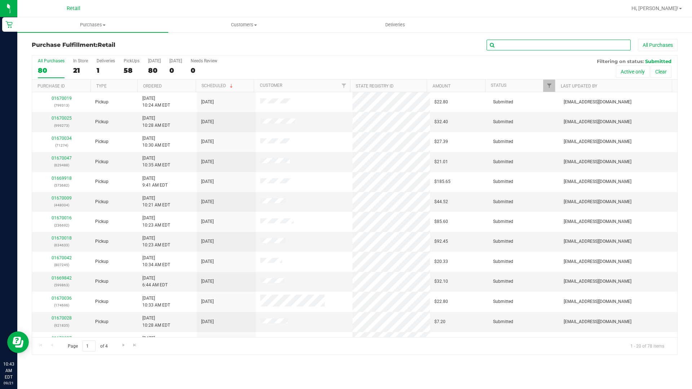
click at [534, 45] on input "text" at bounding box center [559, 45] width 144 height 11
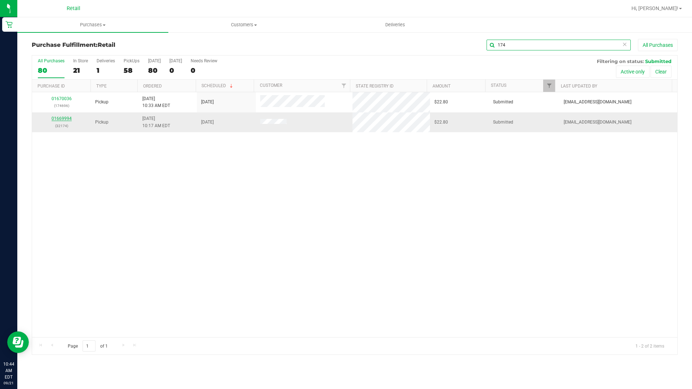
type input "174"
click at [60, 116] on link "01669994" at bounding box center [62, 118] width 20 height 5
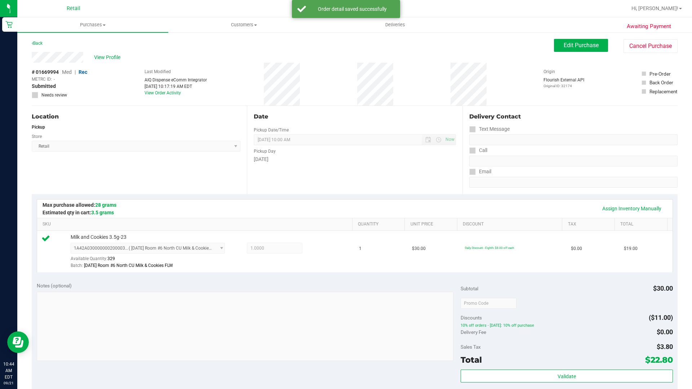
click at [177, 126] on div "Pickup" at bounding box center [136, 127] width 209 height 6
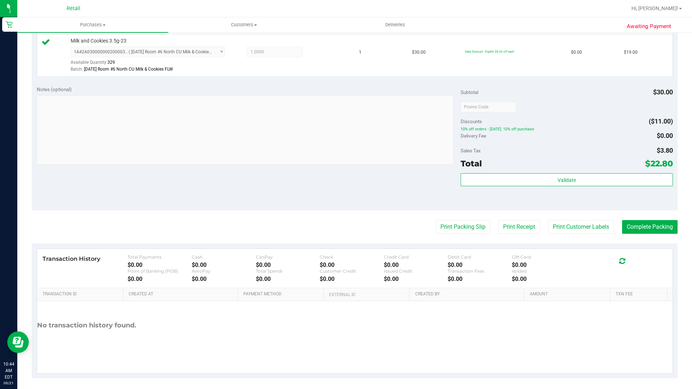
scroll to position [200, 0]
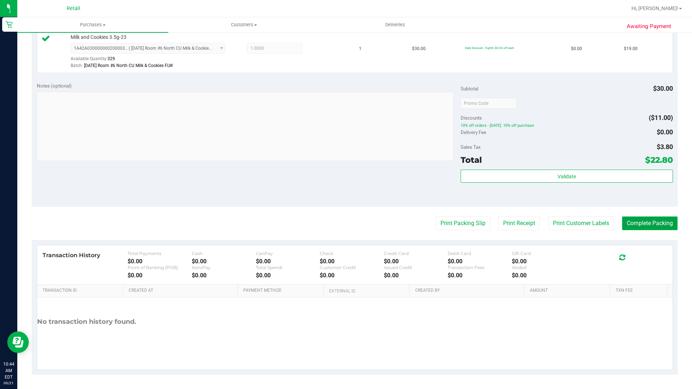
click at [647, 227] on button "Complete Packing" at bounding box center [650, 224] width 56 height 14
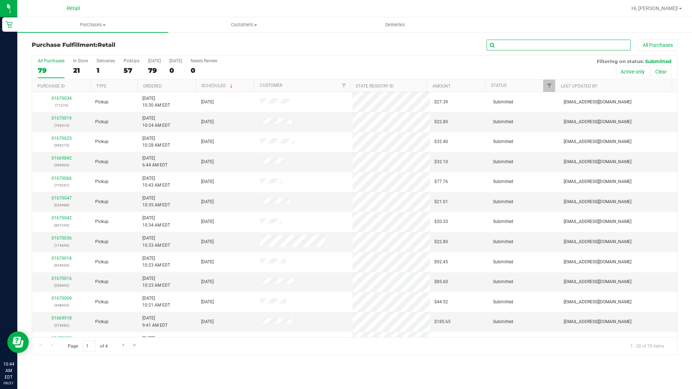
click at [495, 45] on input "text" at bounding box center [559, 45] width 144 height 11
type input "490"
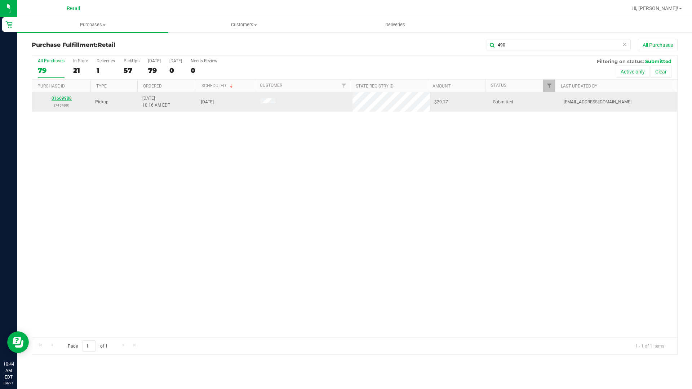
click at [59, 98] on link "01669988" at bounding box center [62, 98] width 20 height 5
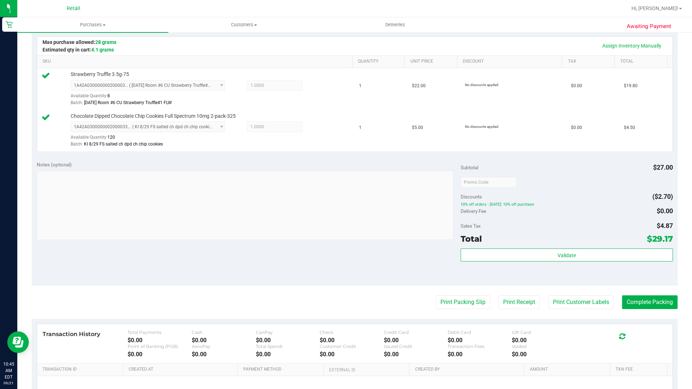
scroll to position [180, 0]
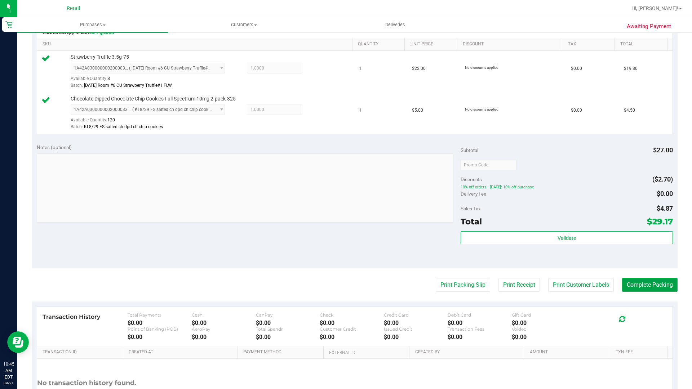
click at [635, 290] on button "Complete Packing" at bounding box center [650, 285] width 56 height 14
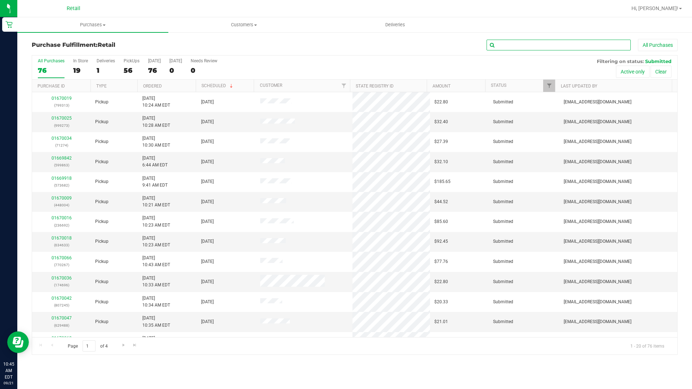
click at [534, 48] on input "text" at bounding box center [559, 45] width 144 height 11
type input "313"
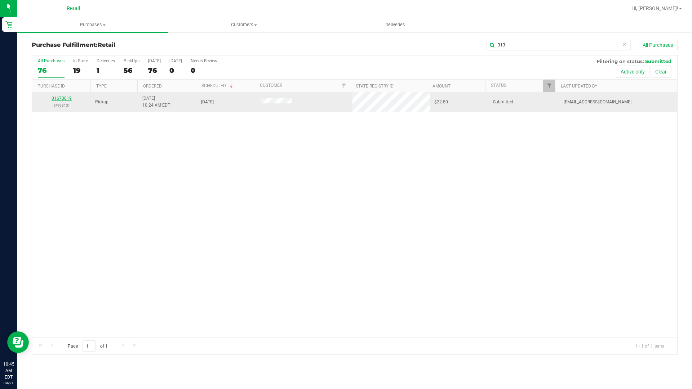
click at [64, 97] on link "01670019" at bounding box center [62, 98] width 20 height 5
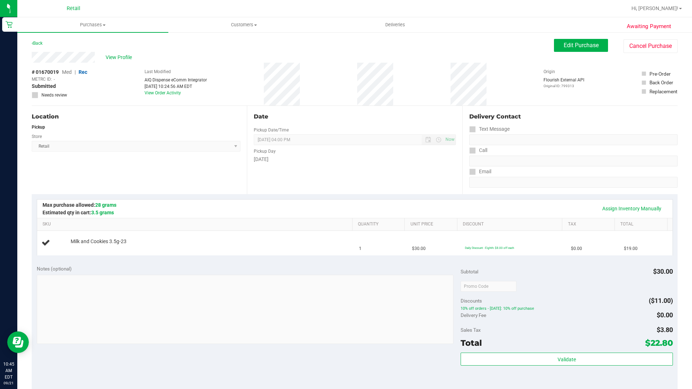
click at [323, 216] on div "Assign Inventory Manually" at bounding box center [355, 209] width 636 height 18
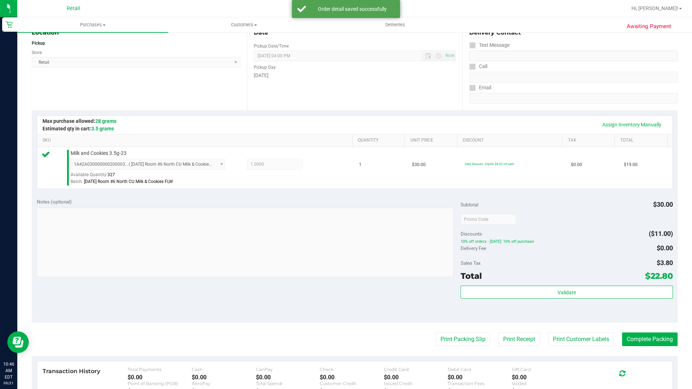
scroll to position [144, 0]
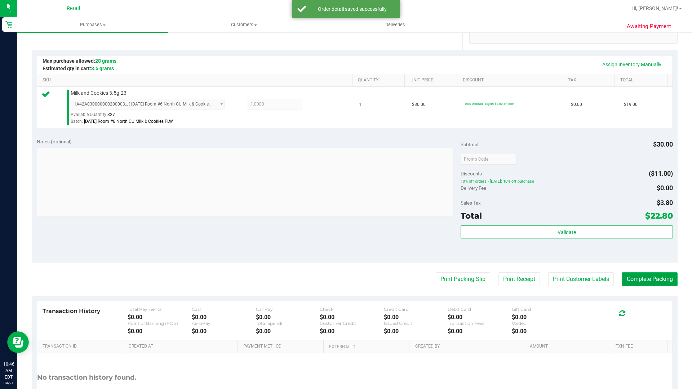
click at [626, 276] on button "Complete Packing" at bounding box center [650, 280] width 56 height 14
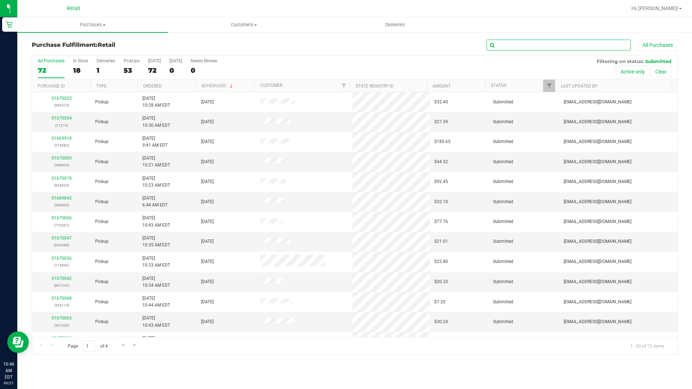
click at [576, 47] on input "text" at bounding box center [559, 45] width 144 height 11
type input "196"
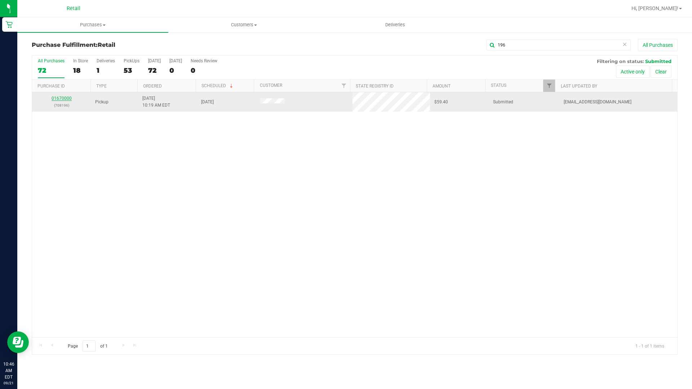
click at [70, 97] on link "01670000" at bounding box center [62, 98] width 20 height 5
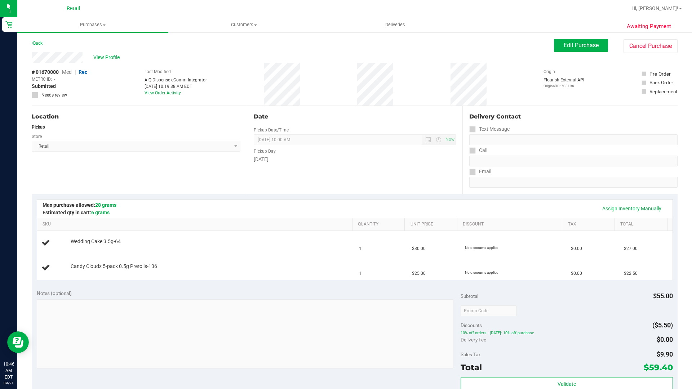
click at [94, 97] on div "# 01670000 Med | Rec METRC ID: - Submitted Needs review Last Modified AIQ Dispe…" at bounding box center [355, 84] width 646 height 43
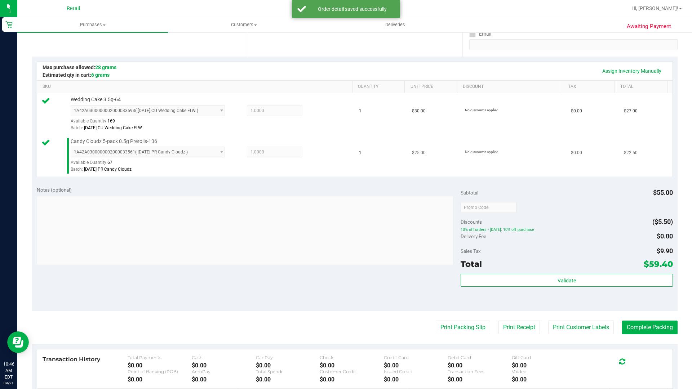
scroll to position [144, 0]
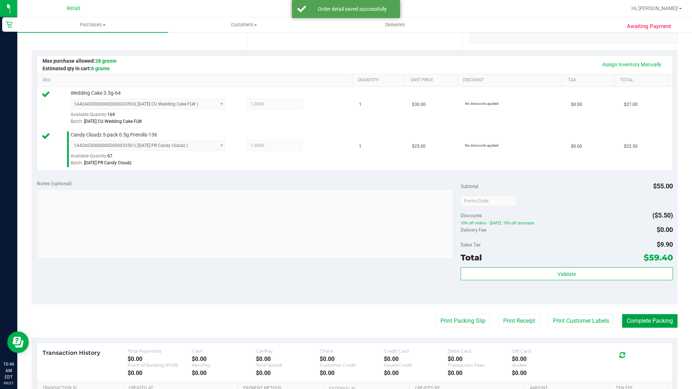
click at [660, 321] on button "Complete Packing" at bounding box center [650, 321] width 56 height 14
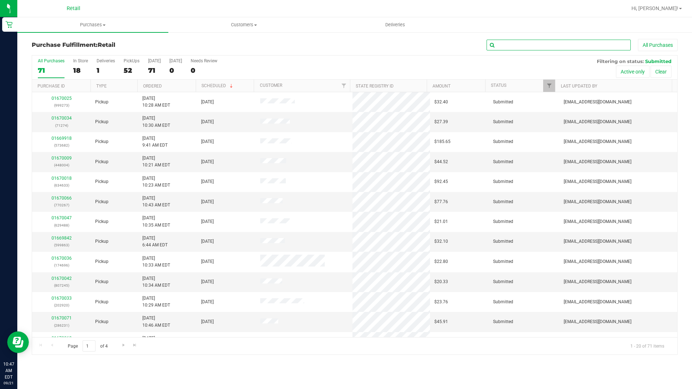
click at [533, 50] on input "text" at bounding box center [559, 45] width 144 height 11
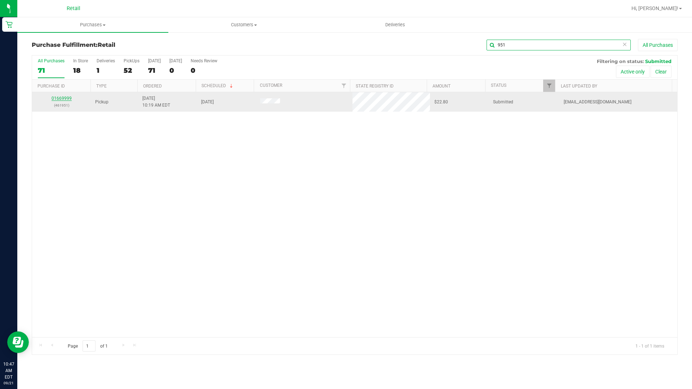
type input "951"
click at [66, 98] on link "01669999" at bounding box center [62, 98] width 20 height 5
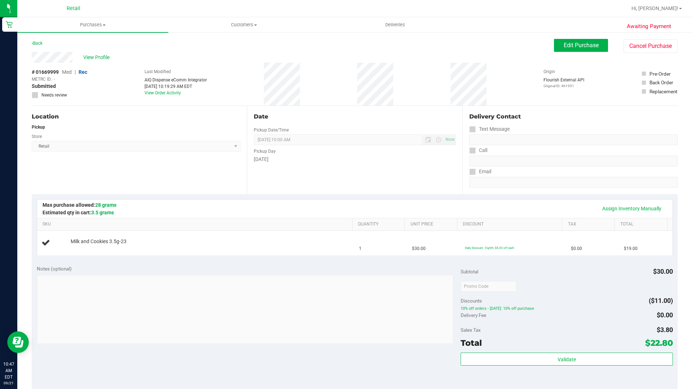
click at [327, 40] on div "Back Edit Purchase Cancel Purchase" at bounding box center [355, 45] width 646 height 13
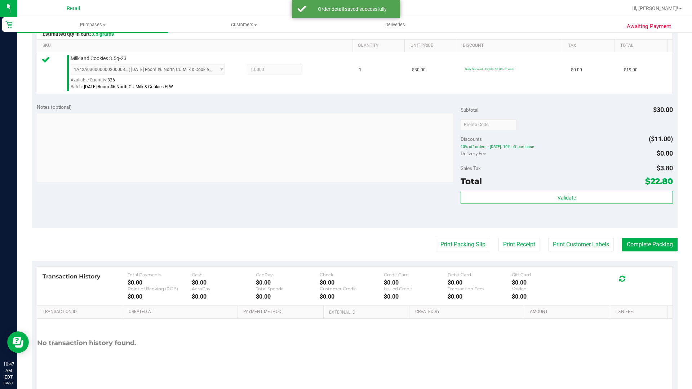
scroll to position [180, 0]
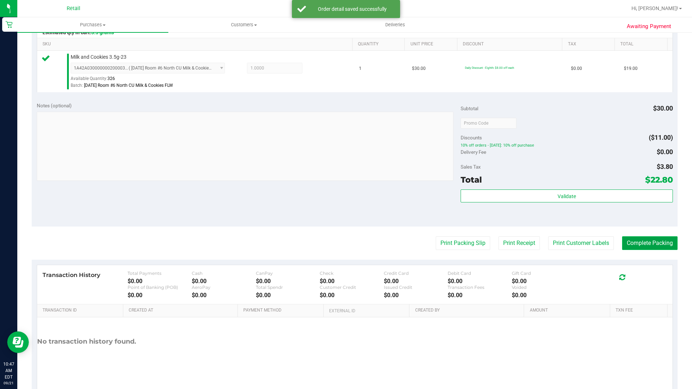
click at [665, 241] on button "Complete Packing" at bounding box center [650, 244] width 56 height 14
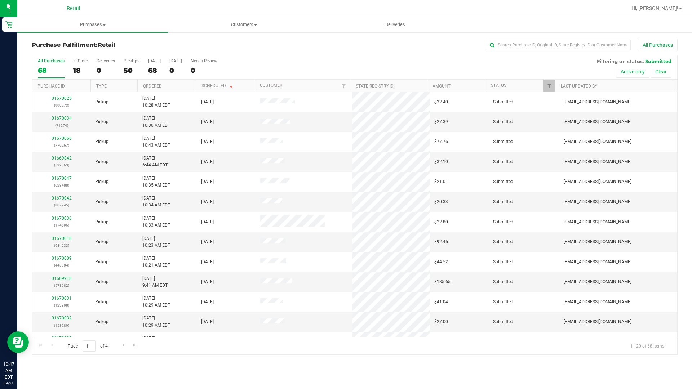
click at [585, 51] on div "Purchase Fulfillment: Retail All Purchases" at bounding box center [355, 47] width 646 height 16
click at [585, 46] on input "text" at bounding box center [559, 45] width 144 height 11
type input "790"
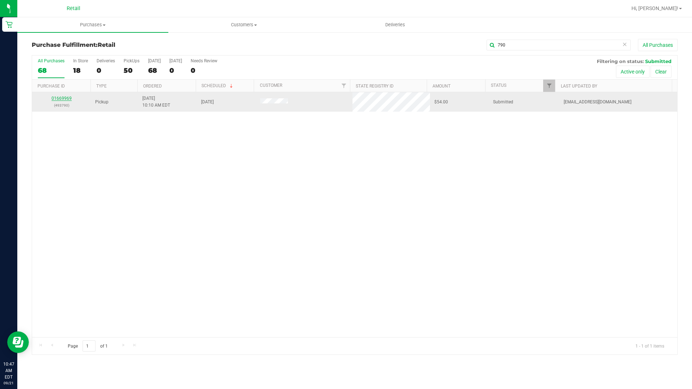
click at [66, 101] on link "01669969" at bounding box center [62, 98] width 20 height 5
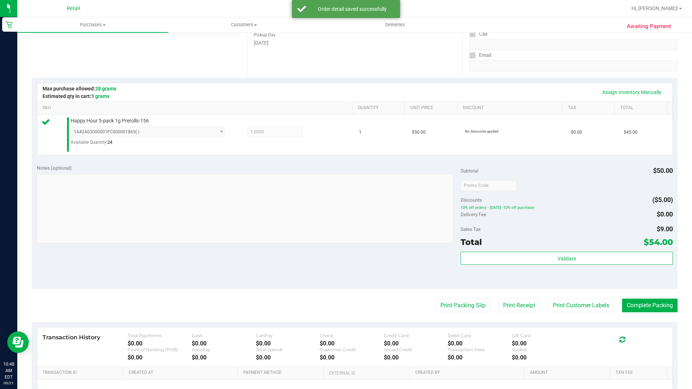
scroll to position [144, 0]
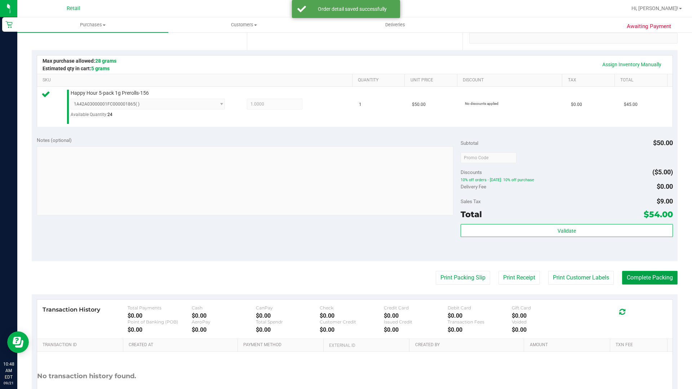
click at [653, 277] on button "Complete Packing" at bounding box center [650, 278] width 56 height 14
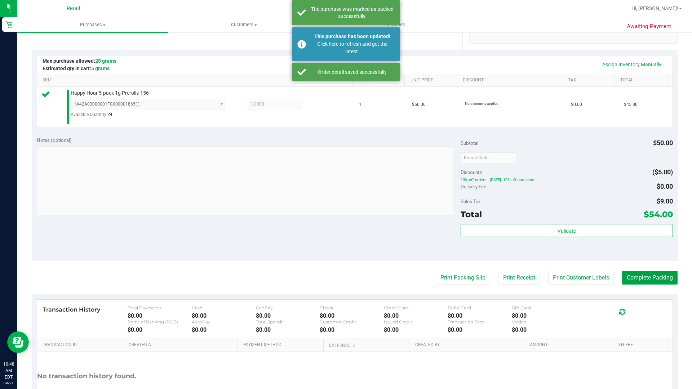
scroll to position [108, 0]
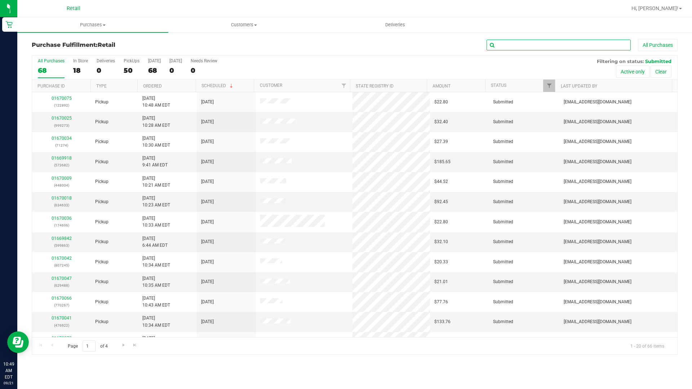
click at [614, 43] on input "text" at bounding box center [559, 45] width 144 height 11
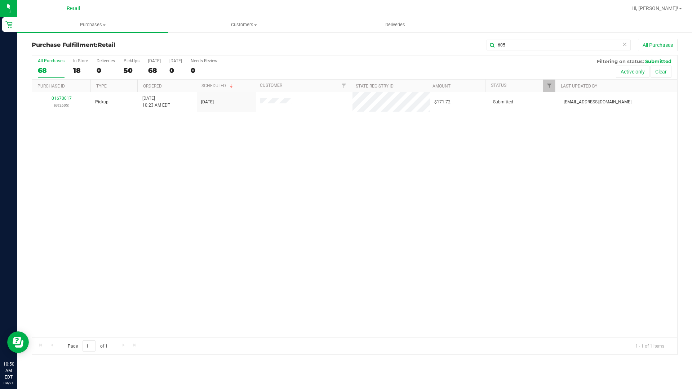
click at [517, 39] on div "605 All Purchases" at bounding box center [462, 45] width 431 height 12
click at [519, 47] on input "605" at bounding box center [559, 45] width 144 height 11
click at [520, 48] on input "605" at bounding box center [559, 45] width 144 height 11
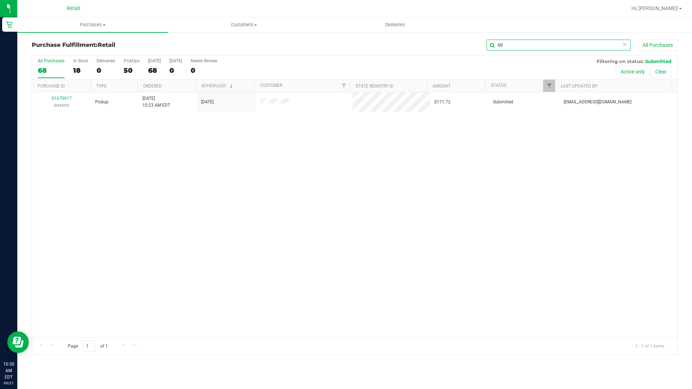
type input "605"
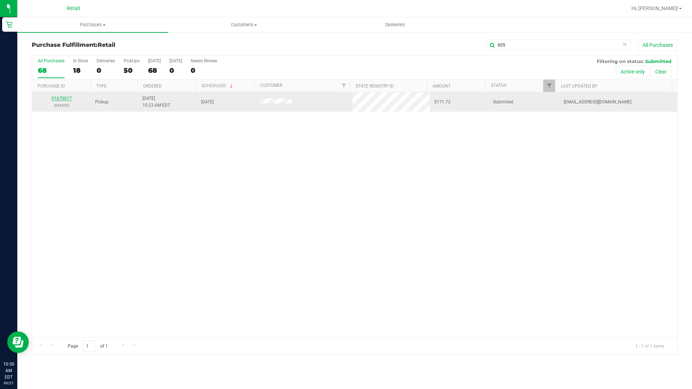
click at [65, 97] on link "01670017" at bounding box center [62, 98] width 20 height 5
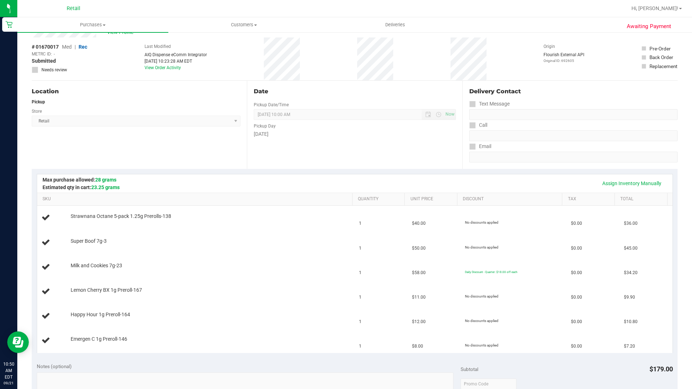
scroll to position [36, 0]
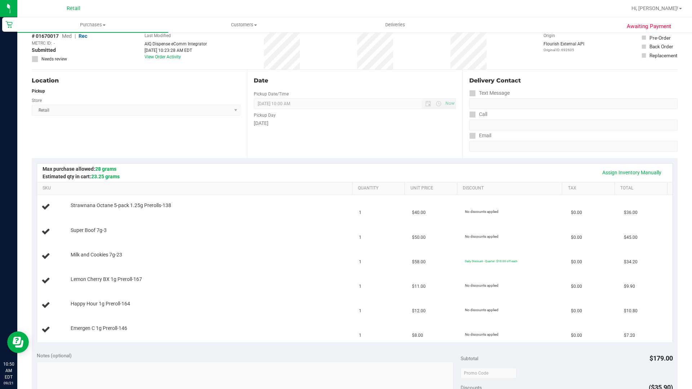
click at [175, 164] on div "Assign Inventory Manually" at bounding box center [355, 173] width 636 height 18
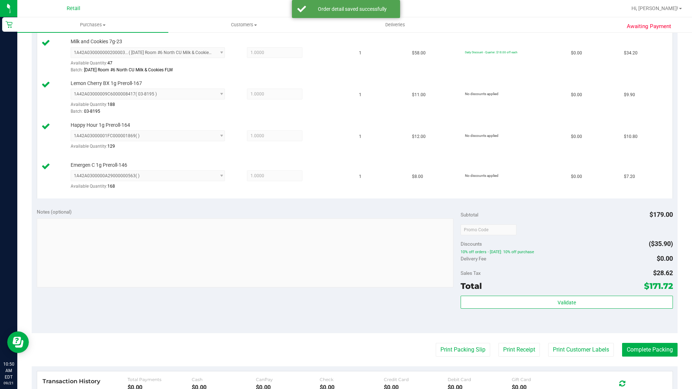
scroll to position [288, 0]
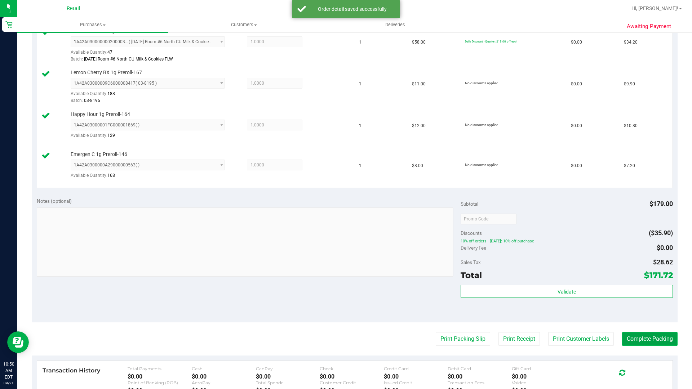
click at [644, 336] on button "Complete Packing" at bounding box center [650, 339] width 56 height 14
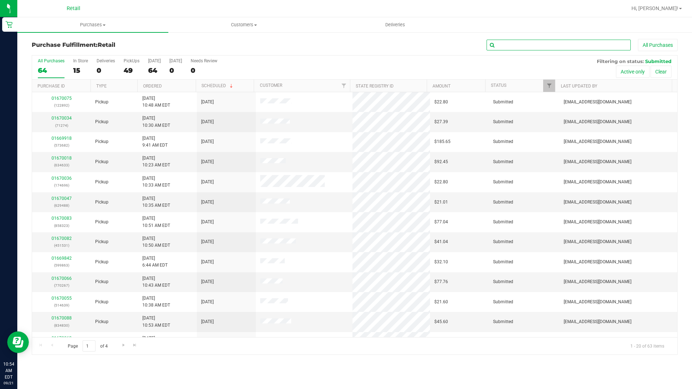
click at [514, 43] on input "text" at bounding box center [559, 45] width 144 height 11
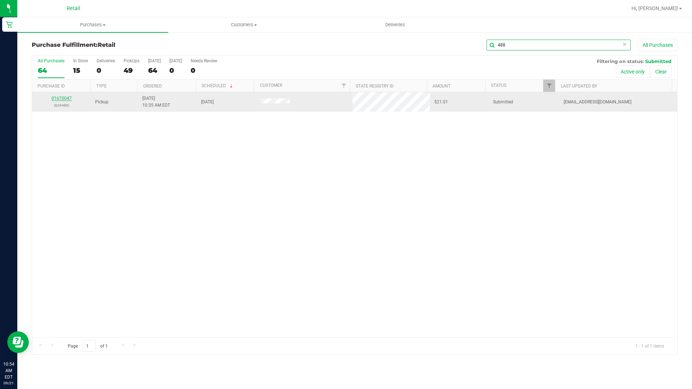
type input "488"
click at [66, 101] on link "01670047" at bounding box center [62, 98] width 20 height 5
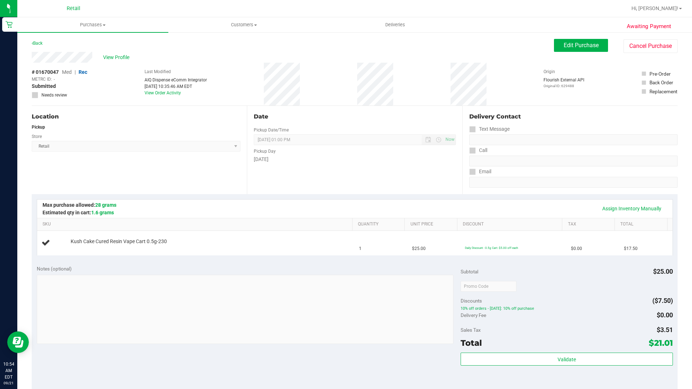
click at [272, 46] on div "Back Edit Purchase Cancel Purchase" at bounding box center [355, 45] width 646 height 13
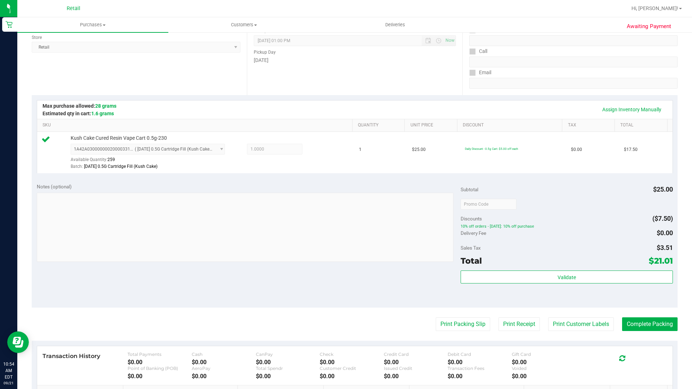
scroll to position [108, 0]
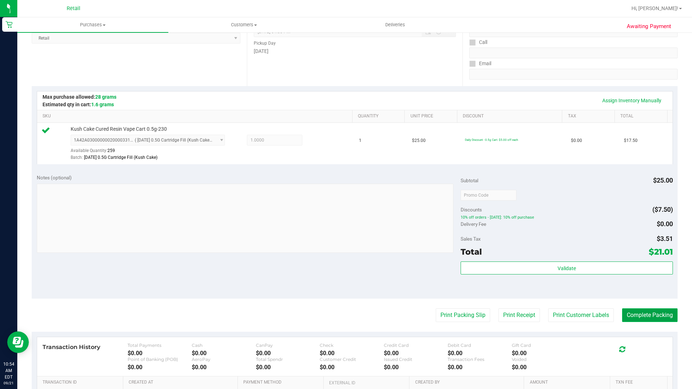
click at [632, 321] on button "Complete Packing" at bounding box center [650, 316] width 56 height 14
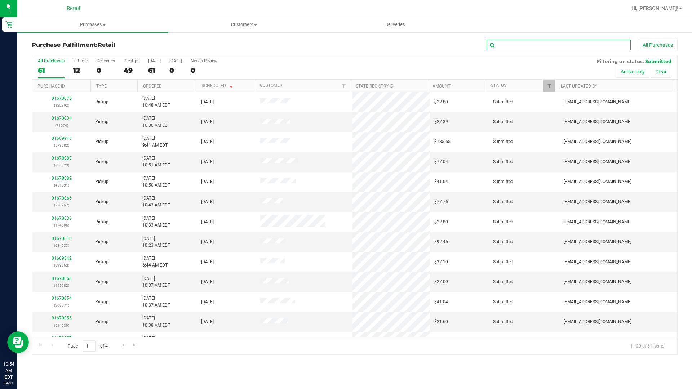
click at [497, 49] on input "text" at bounding box center [559, 45] width 144 height 11
type input "953"
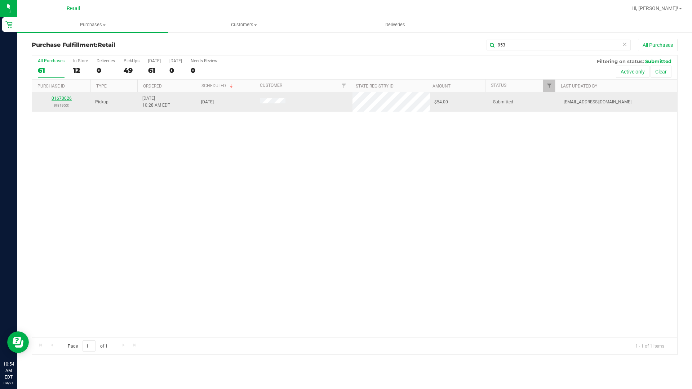
click at [60, 97] on link "01670026" at bounding box center [62, 98] width 20 height 5
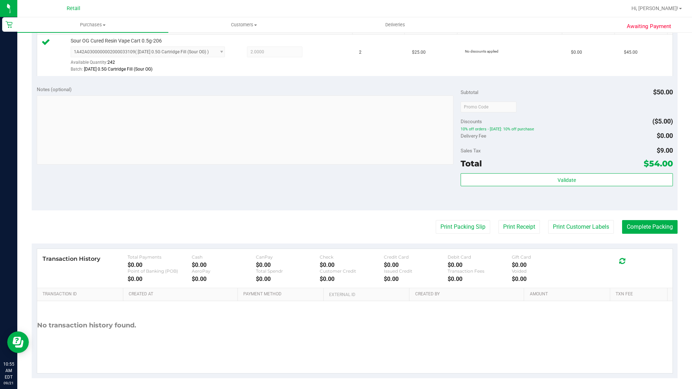
scroll to position [200, 0]
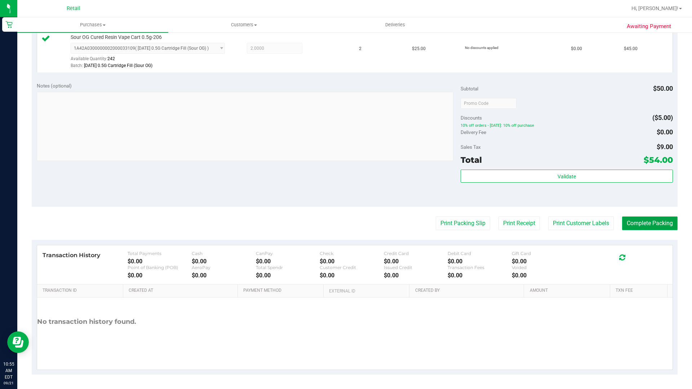
click at [651, 230] on button "Complete Packing" at bounding box center [650, 224] width 56 height 14
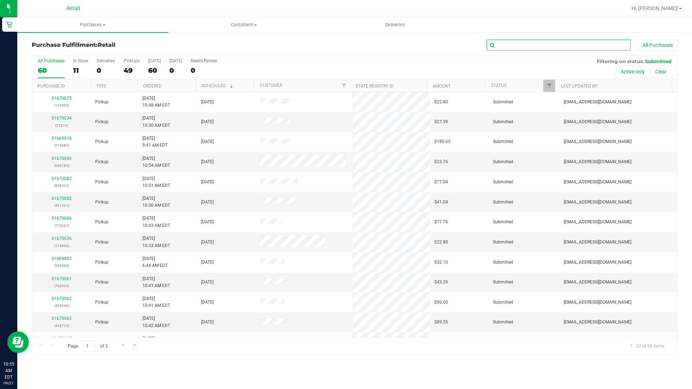
click at [589, 47] on input "text" at bounding box center [559, 45] width 144 height 11
type input "409"
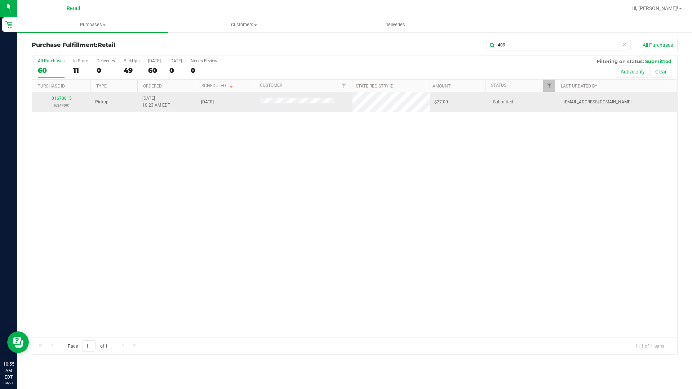
click at [62, 94] on td "01670015 (624409)" at bounding box center [61, 101] width 59 height 19
click at [62, 99] on link "01670015" at bounding box center [62, 98] width 20 height 5
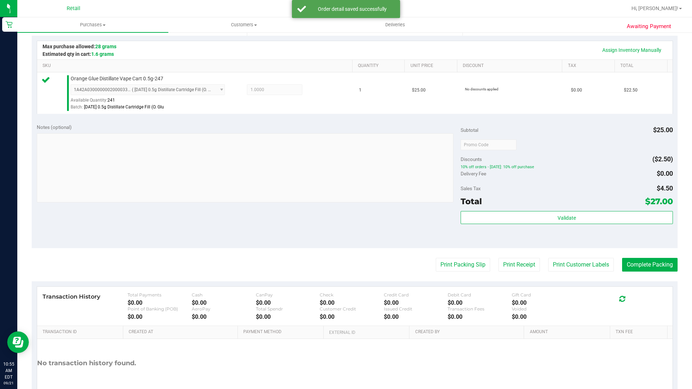
scroll to position [183, 0]
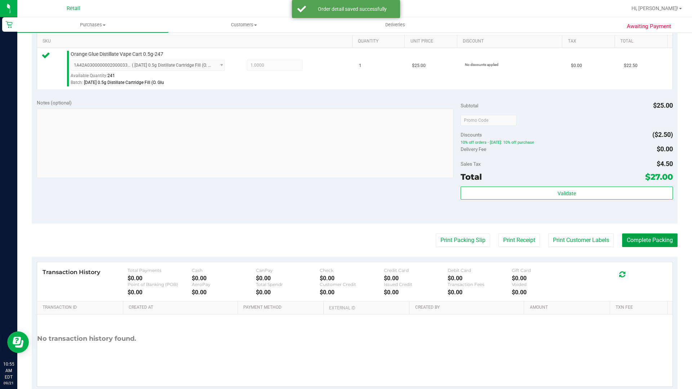
click at [648, 236] on button "Complete Packing" at bounding box center [650, 241] width 56 height 14
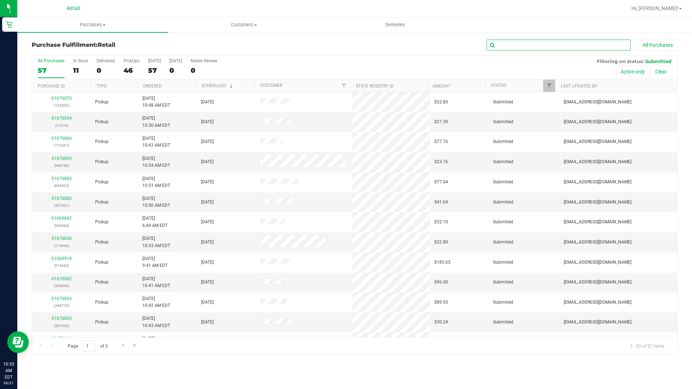
click at [552, 44] on input "text" at bounding box center [559, 45] width 144 height 11
type input "033"
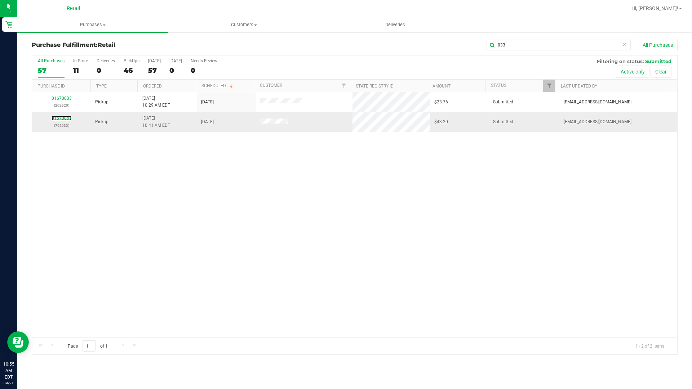
click at [61, 118] on link "01670061" at bounding box center [62, 118] width 20 height 5
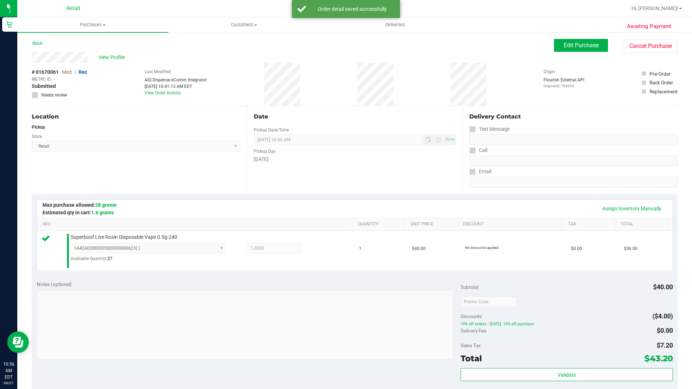
click at [272, 39] on div "Back Edit Purchase Cancel Purchase" at bounding box center [355, 45] width 646 height 13
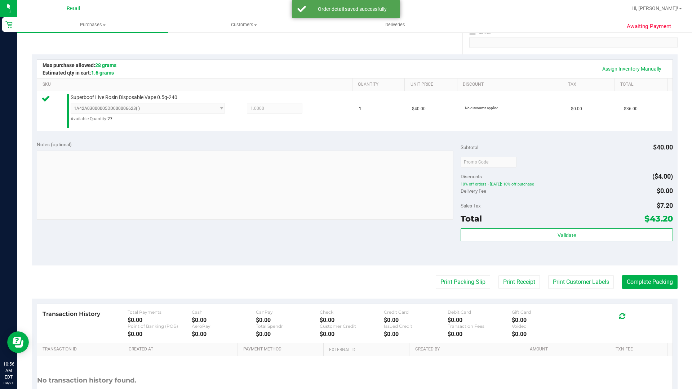
scroll to position [144, 0]
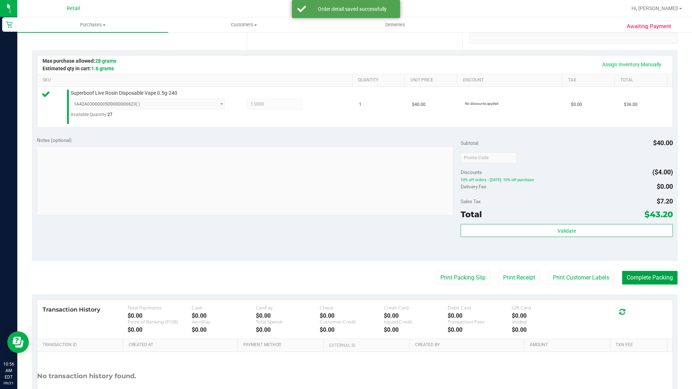
click at [643, 276] on button "Complete Packing" at bounding box center [650, 278] width 56 height 14
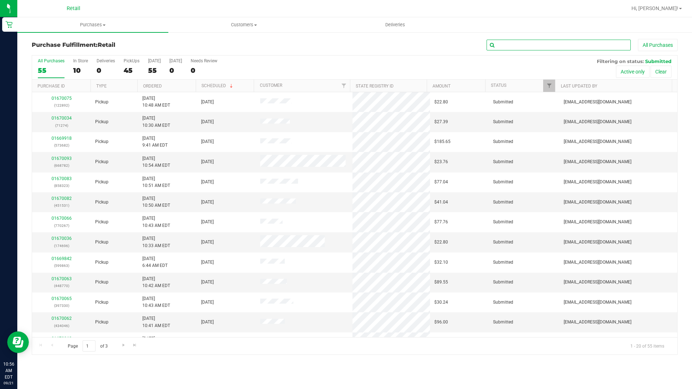
click at [595, 47] on input "text" at bounding box center [559, 45] width 144 height 11
type input "862"
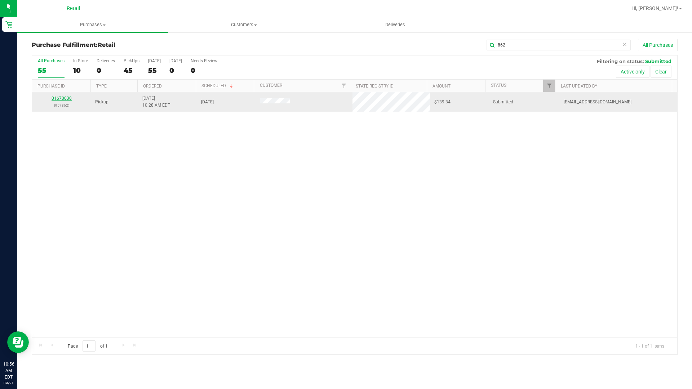
click at [55, 98] on link "01670030" at bounding box center [62, 98] width 20 height 5
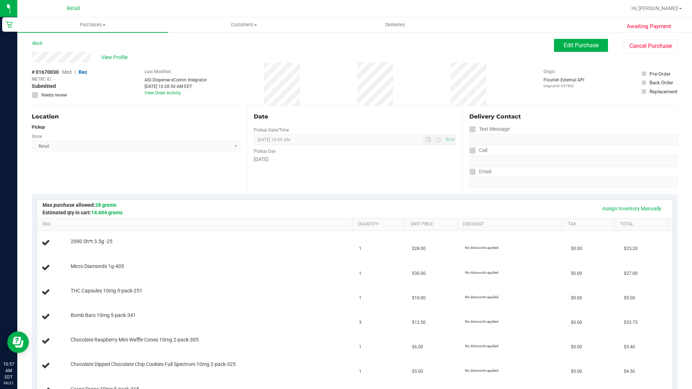
click at [195, 46] on div "Back Edit Purchase Cancel Purchase" at bounding box center [355, 45] width 646 height 13
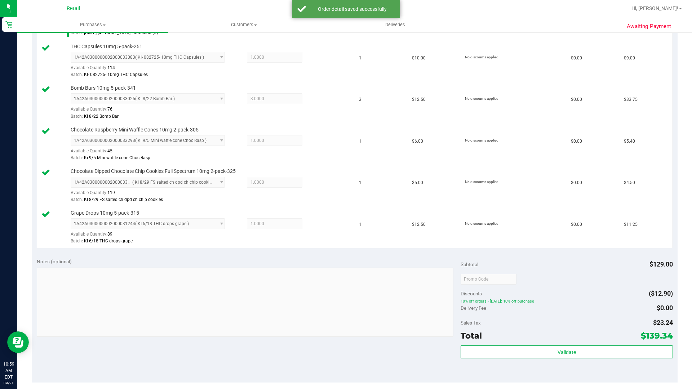
scroll to position [290, 0]
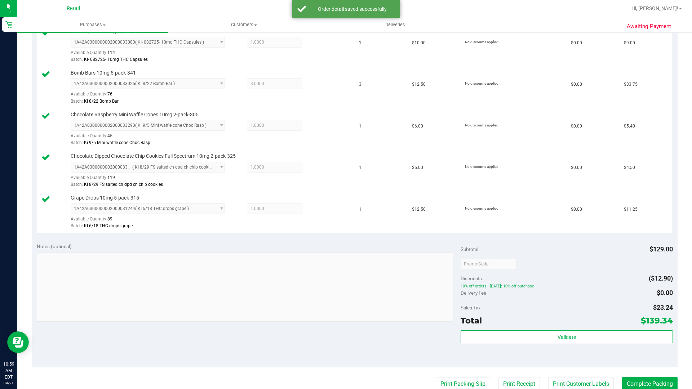
click at [311, 340] on div "Notes (optional) Subtotal $129.00 Discounts ($12.90) 10% off orders - Sunday: 1…" at bounding box center [355, 303] width 646 height 130
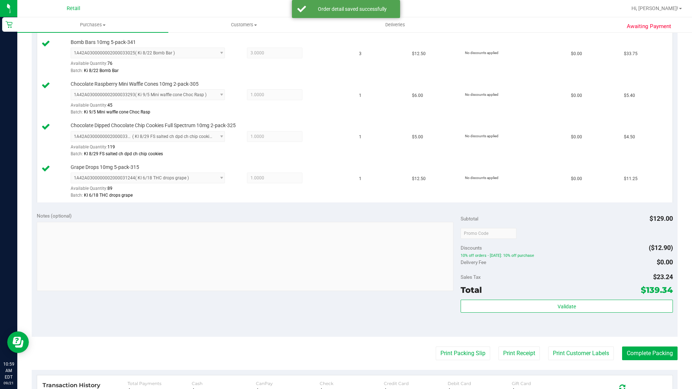
scroll to position [362, 0]
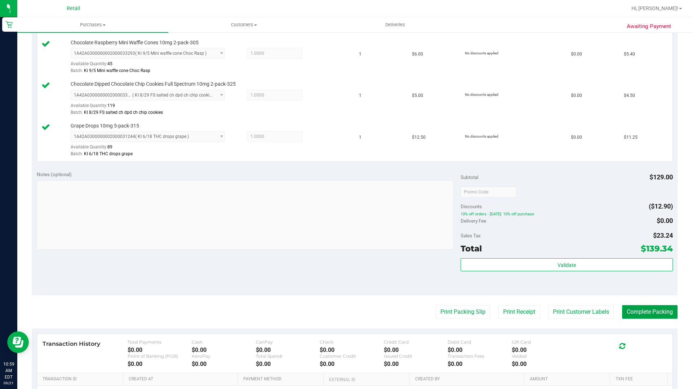
click at [639, 312] on button "Complete Packing" at bounding box center [650, 312] width 56 height 14
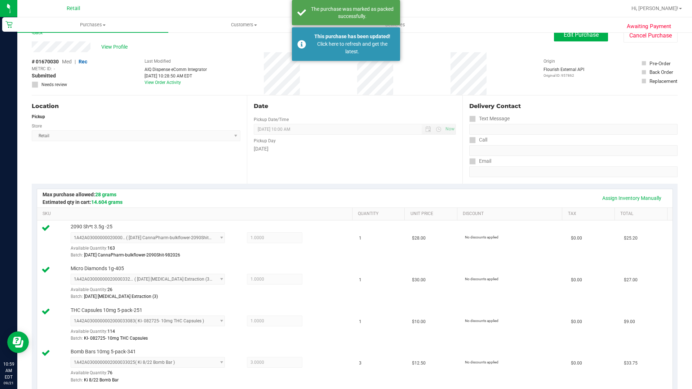
scroll to position [0, 0]
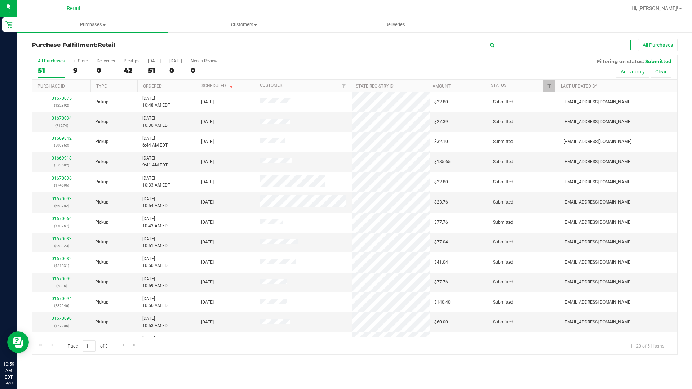
click at [548, 41] on input "text" at bounding box center [559, 45] width 144 height 11
type input "531"
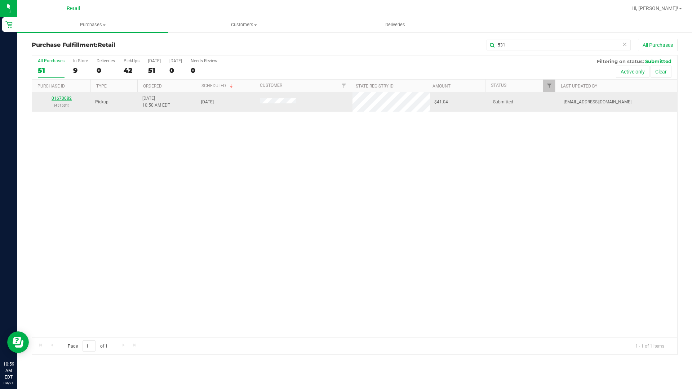
click at [65, 96] on link "01670082" at bounding box center [62, 98] width 20 height 5
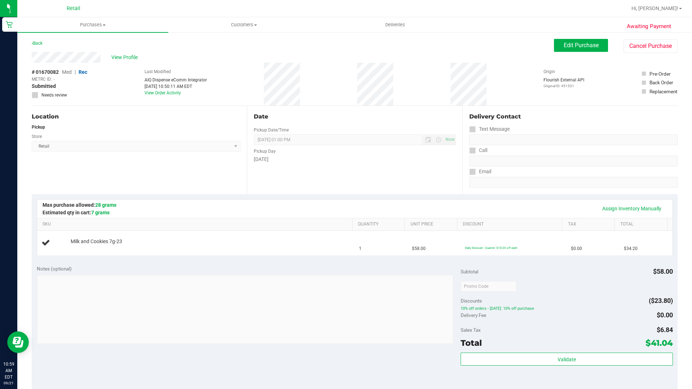
click at [318, 171] on div "Date Pickup Date/Time 09/21/2025 Now 09/21/2025 01:00 PM Now Pickup Day Sunday" at bounding box center [354, 150] width 215 height 88
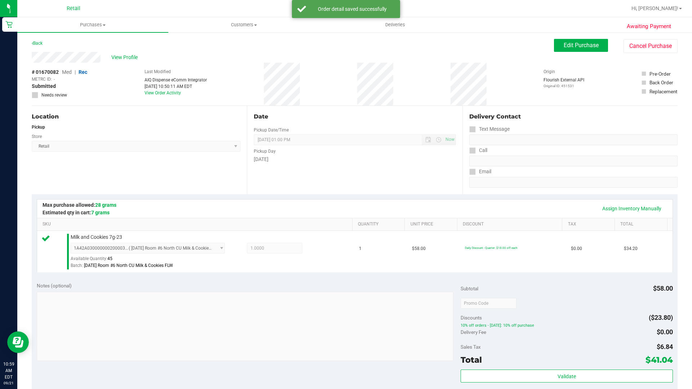
scroll to position [200, 0]
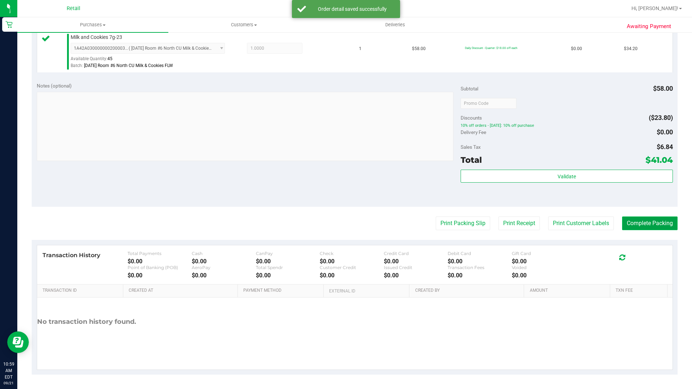
click at [653, 223] on button "Complete Packing" at bounding box center [650, 224] width 56 height 14
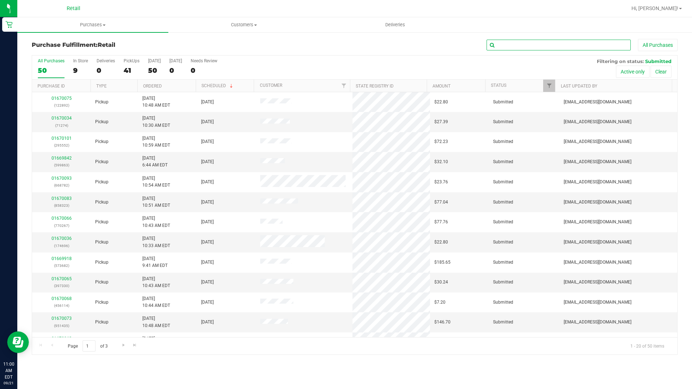
click at [514, 45] on input "text" at bounding box center [559, 45] width 144 height 11
type input "119"
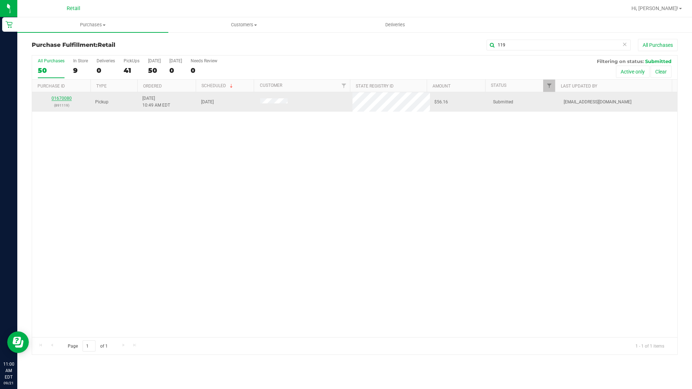
click at [66, 100] on link "01670080" at bounding box center [62, 98] width 20 height 5
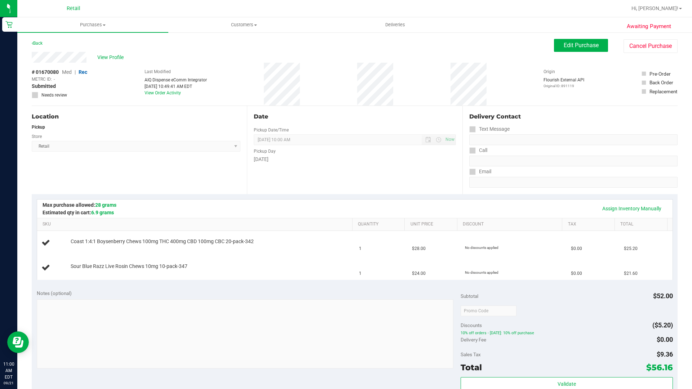
click at [222, 40] on div "Back Edit Purchase Cancel Purchase" at bounding box center [355, 45] width 646 height 13
click at [227, 73] on div "# 01670080 Med | Rec METRC ID: - Submitted Needs review Last Modified AIQ Dispe…" at bounding box center [355, 84] width 646 height 43
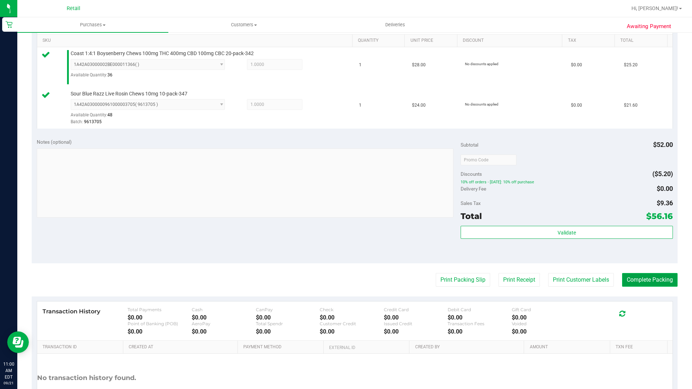
click at [635, 344] on purchase-details "Back Edit Purchase Cancel Purchase View Profile # 01670080 Med | Rec METRC ID: …" at bounding box center [355, 143] width 646 height 577
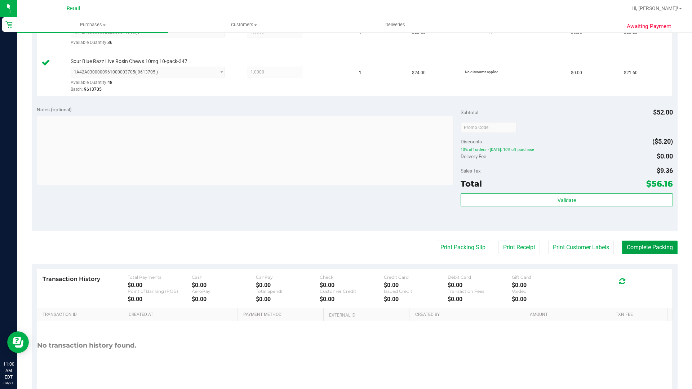
click at [658, 246] on button "Complete Packing" at bounding box center [650, 248] width 56 height 14
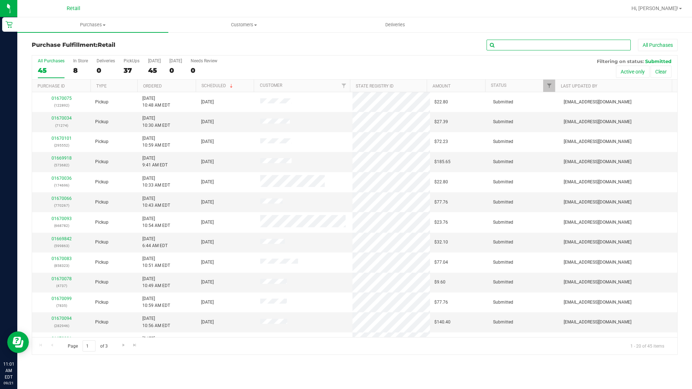
click at [563, 47] on input "text" at bounding box center [559, 45] width 144 height 11
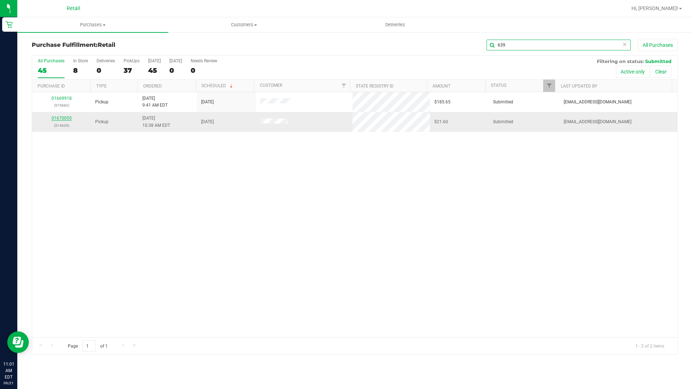
type input "639"
click at [62, 120] on link "01670055" at bounding box center [62, 118] width 20 height 5
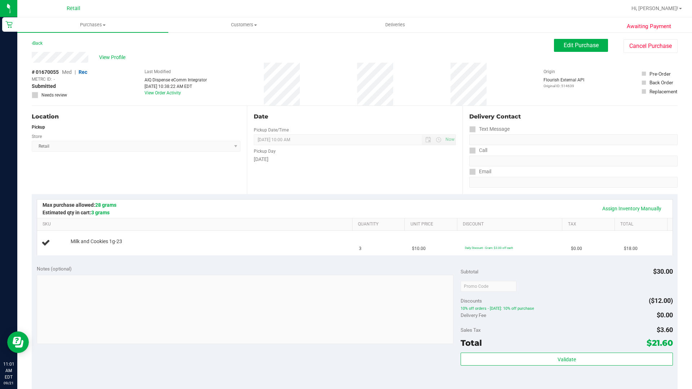
click at [287, 344] on div "Notes (optional) Subtotal $30.00 Discounts ($12.00) 10% off orders - Sunday: 10…" at bounding box center [355, 325] width 646 height 130
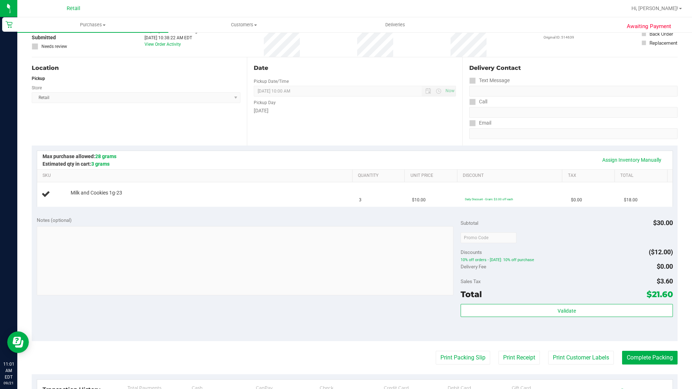
scroll to position [36, 0]
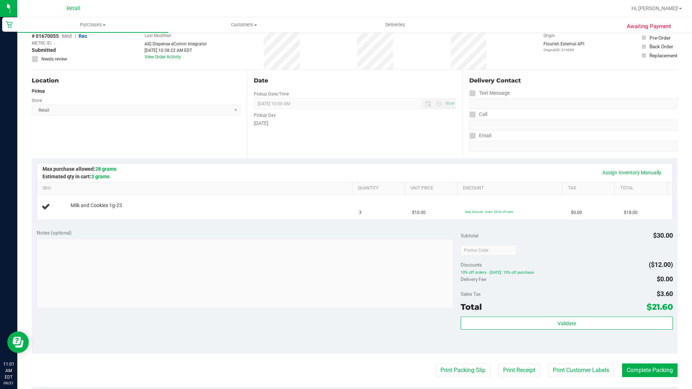
click at [315, 309] on div at bounding box center [245, 274] width 417 height 71
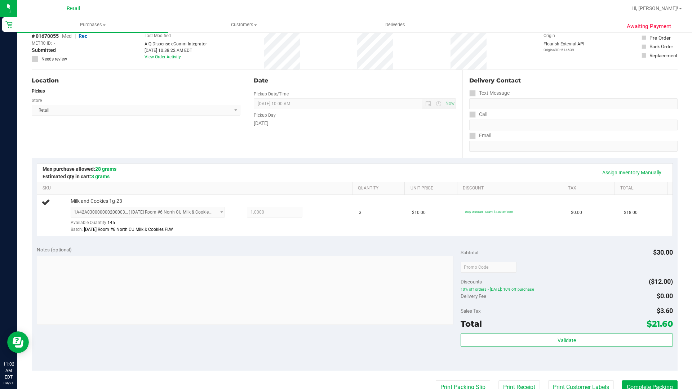
click at [316, 343] on div "Notes (optional) Subtotal $30.00 Discounts ($12.00) 10% off orders - Sunday: 10…" at bounding box center [355, 306] width 646 height 130
click at [294, 158] on div "Assign Inventory Manually SKU Quantity Unit Price Discount Tax Total Milk and C…" at bounding box center [355, 199] width 646 height 83
click at [292, 164] on div "Assign Inventory Manually" at bounding box center [355, 173] width 636 height 18
drag, startPoint x: 388, startPoint y: 340, endPoint x: 489, endPoint y: 344, distance: 100.3
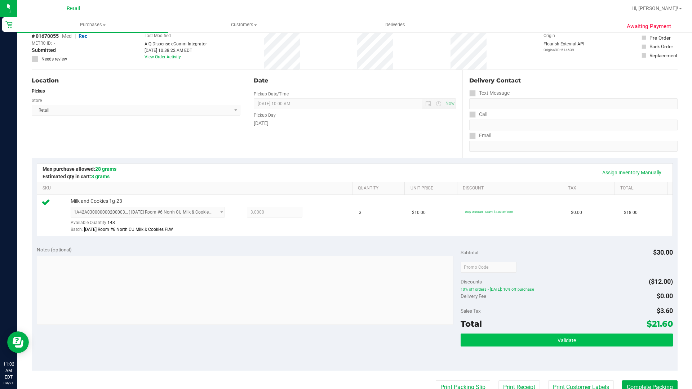
click at [389, 340] on div "Notes (optional) Subtotal $30.00 Discounts ($12.00) 10% off orders - Sunday: 10…" at bounding box center [355, 306] width 646 height 130
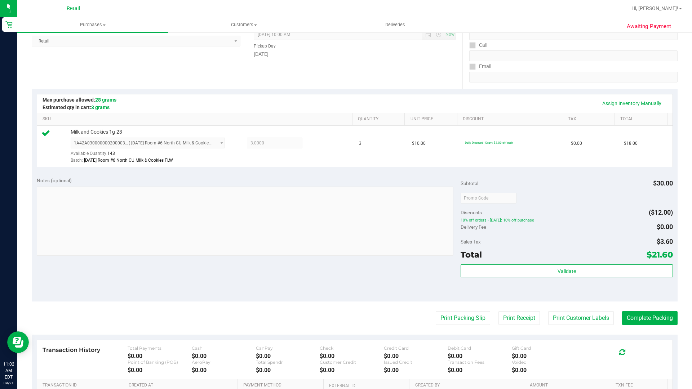
scroll to position [108, 0]
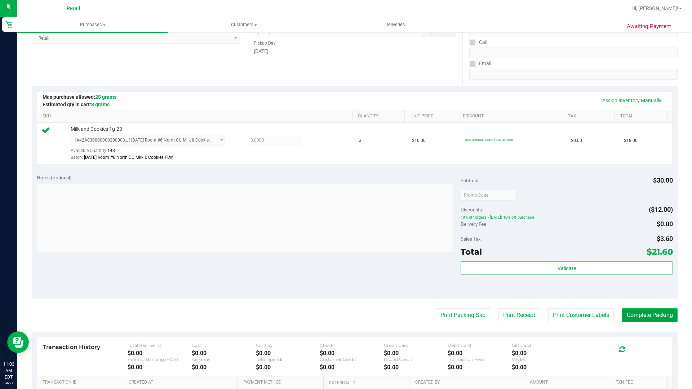
click at [665, 316] on button "Complete Packing" at bounding box center [650, 316] width 56 height 14
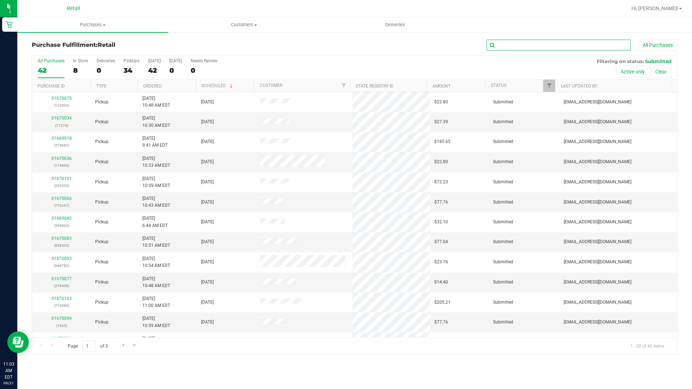
click at [550, 48] on input "text" at bounding box center [559, 45] width 144 height 11
type input "972"
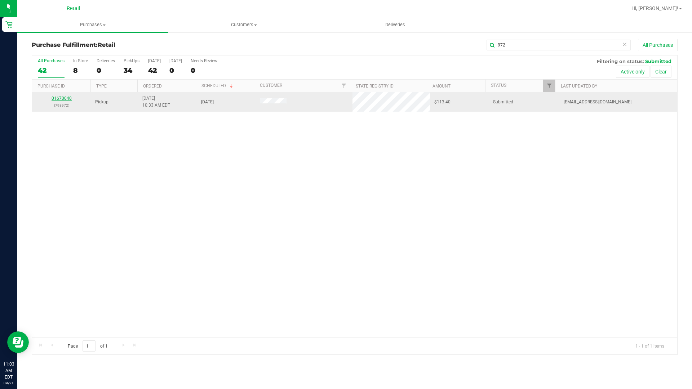
click at [64, 99] on link "01670040" at bounding box center [62, 98] width 20 height 5
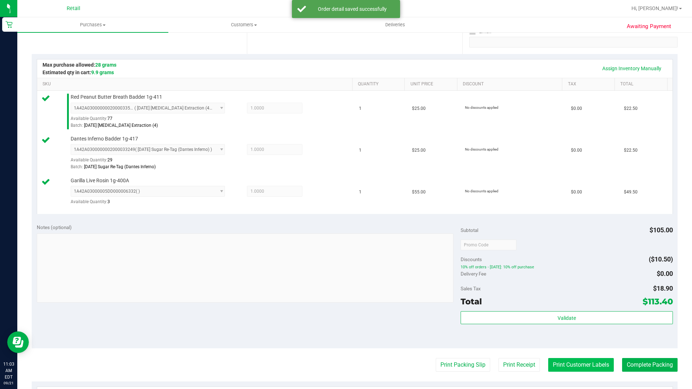
scroll to position [180, 0]
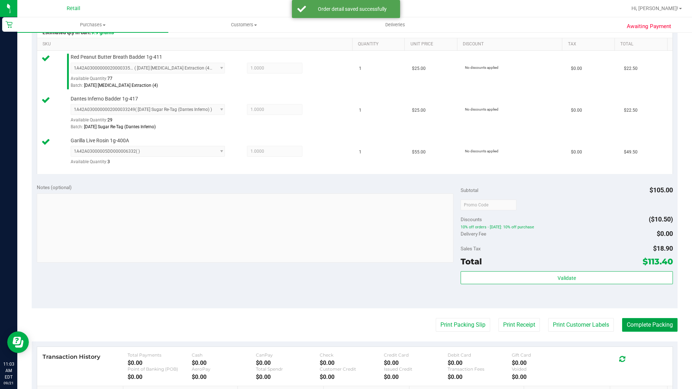
click at [635, 325] on button "Complete Packing" at bounding box center [650, 325] width 56 height 14
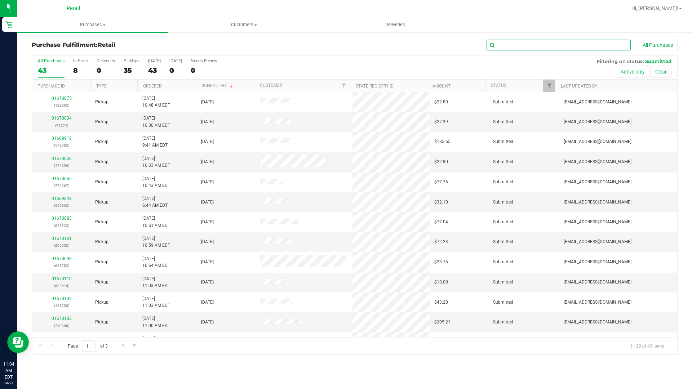
click at [550, 49] on input "text" at bounding box center [559, 45] width 144 height 11
type input "688"
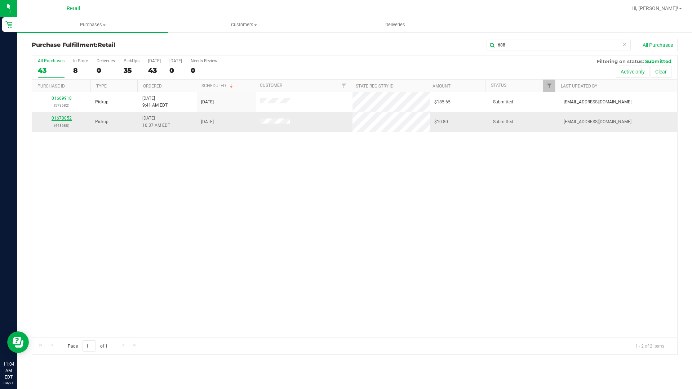
click at [69, 119] on link "01670052" at bounding box center [62, 118] width 20 height 5
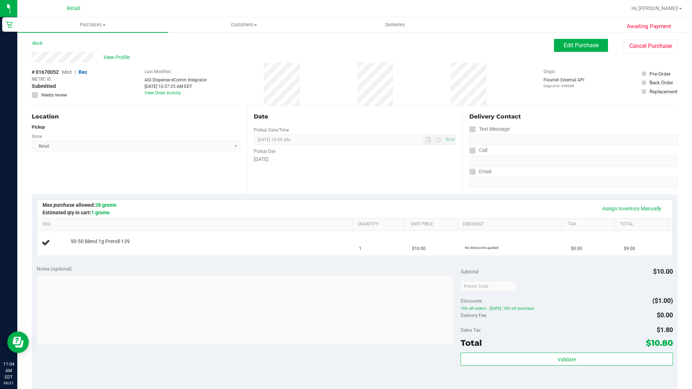
click at [472, 48] on div "Back Edit Purchase Cancel Purchase" at bounding box center [355, 45] width 646 height 13
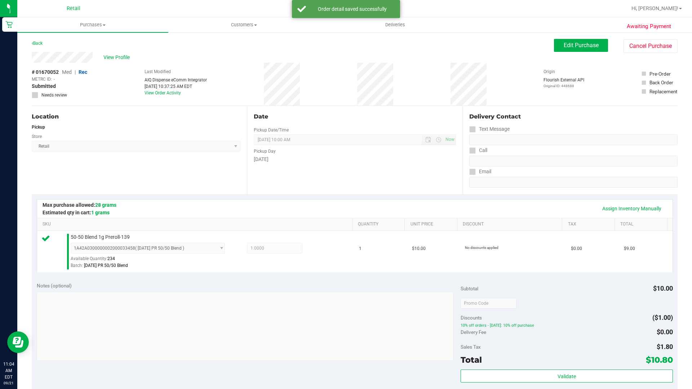
scroll to position [180, 0]
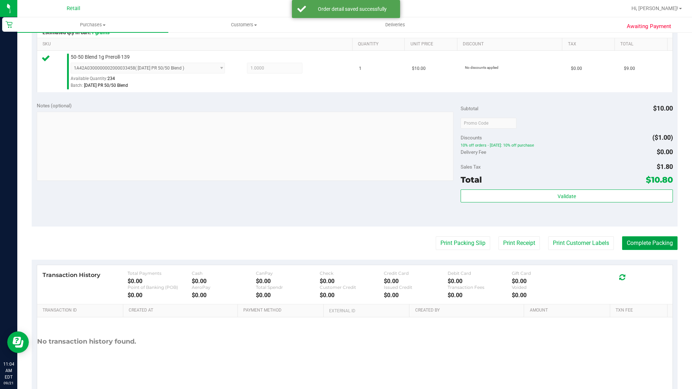
click at [633, 244] on button "Complete Packing" at bounding box center [650, 244] width 56 height 14
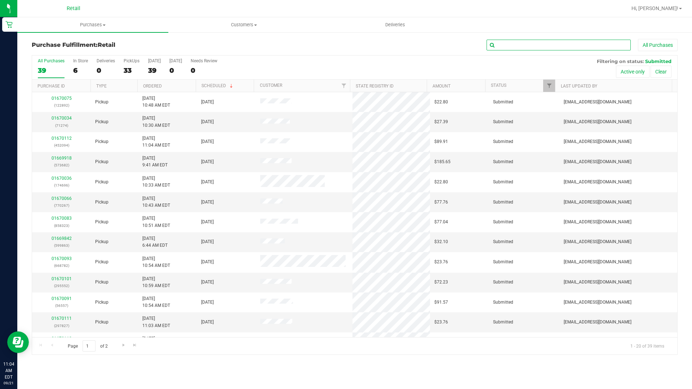
click at [583, 42] on input "text" at bounding box center [559, 45] width 144 height 11
type input "770"
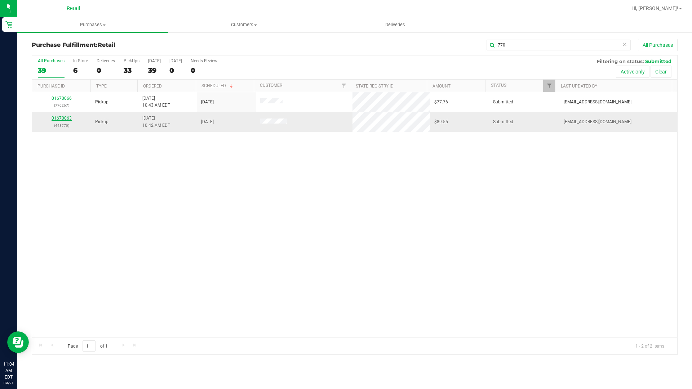
click at [68, 116] on link "01670063" at bounding box center [62, 118] width 20 height 5
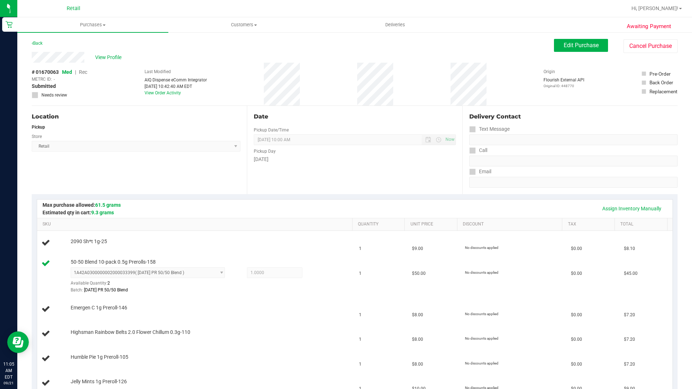
click at [194, 174] on div "Location Pickup Store Retail Select Store Retail" at bounding box center [139, 150] width 215 height 88
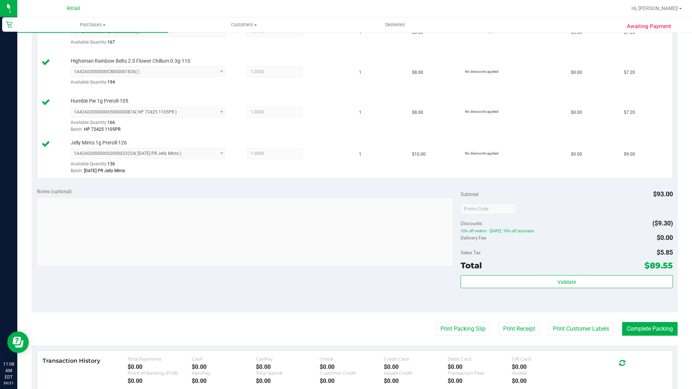
scroll to position [325, 0]
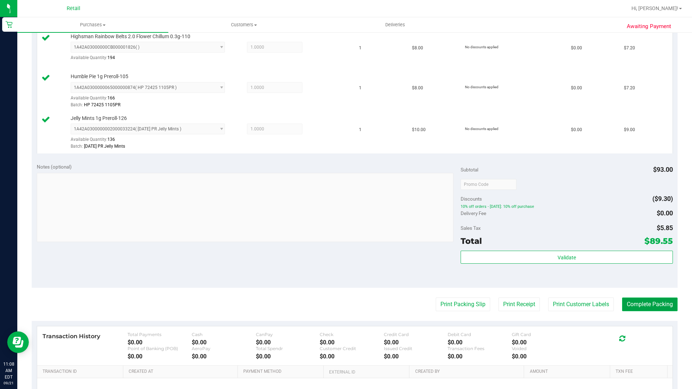
click at [644, 305] on button "Complete Packing" at bounding box center [650, 305] width 56 height 14
